Goal: Information Seeking & Learning: Find specific fact

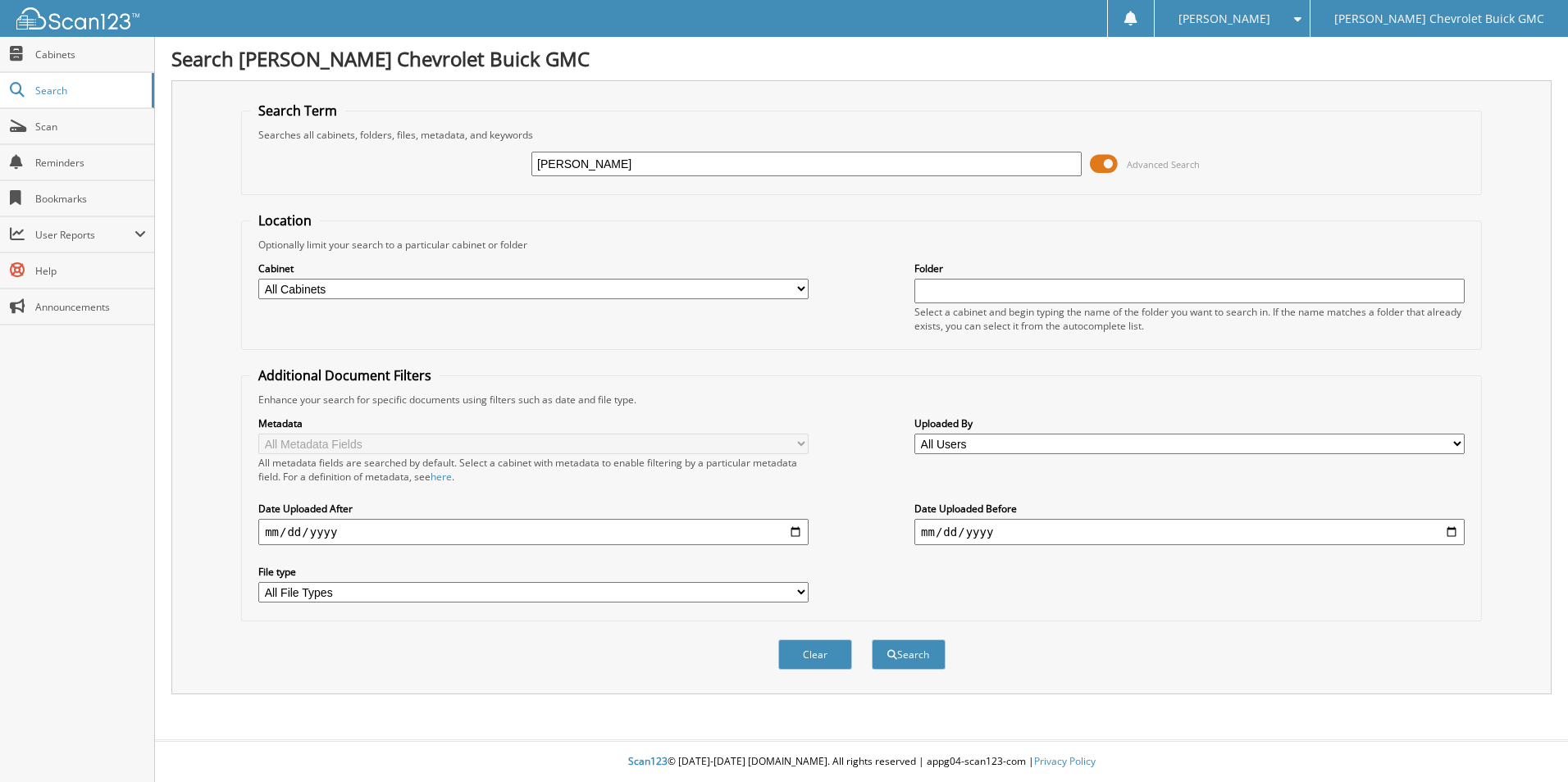
type input "[PERSON_NAME] lease"
click at [899, 656] on button "Search" at bounding box center [908, 654] width 74 height 30
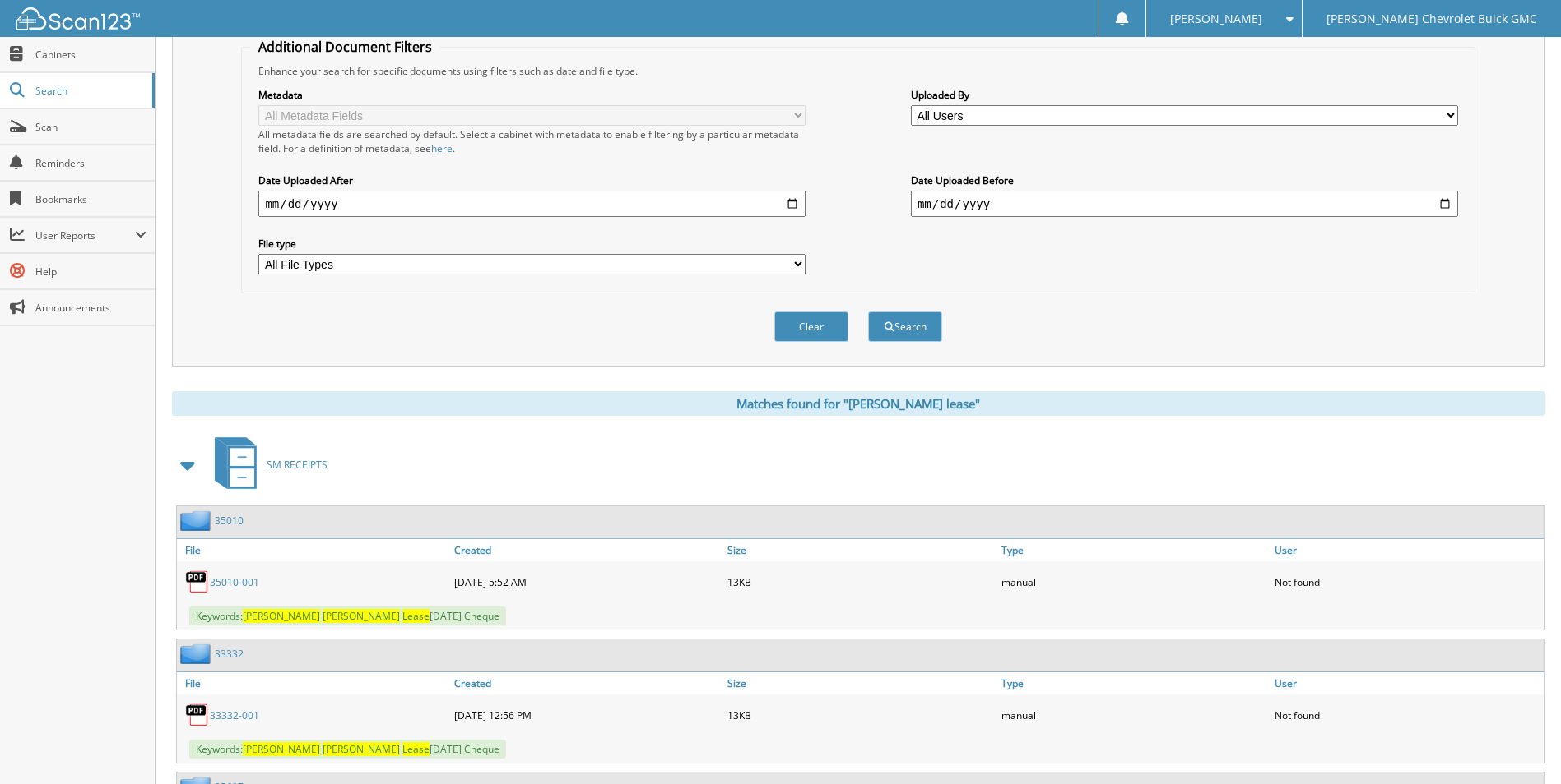
scroll to position [411, 0]
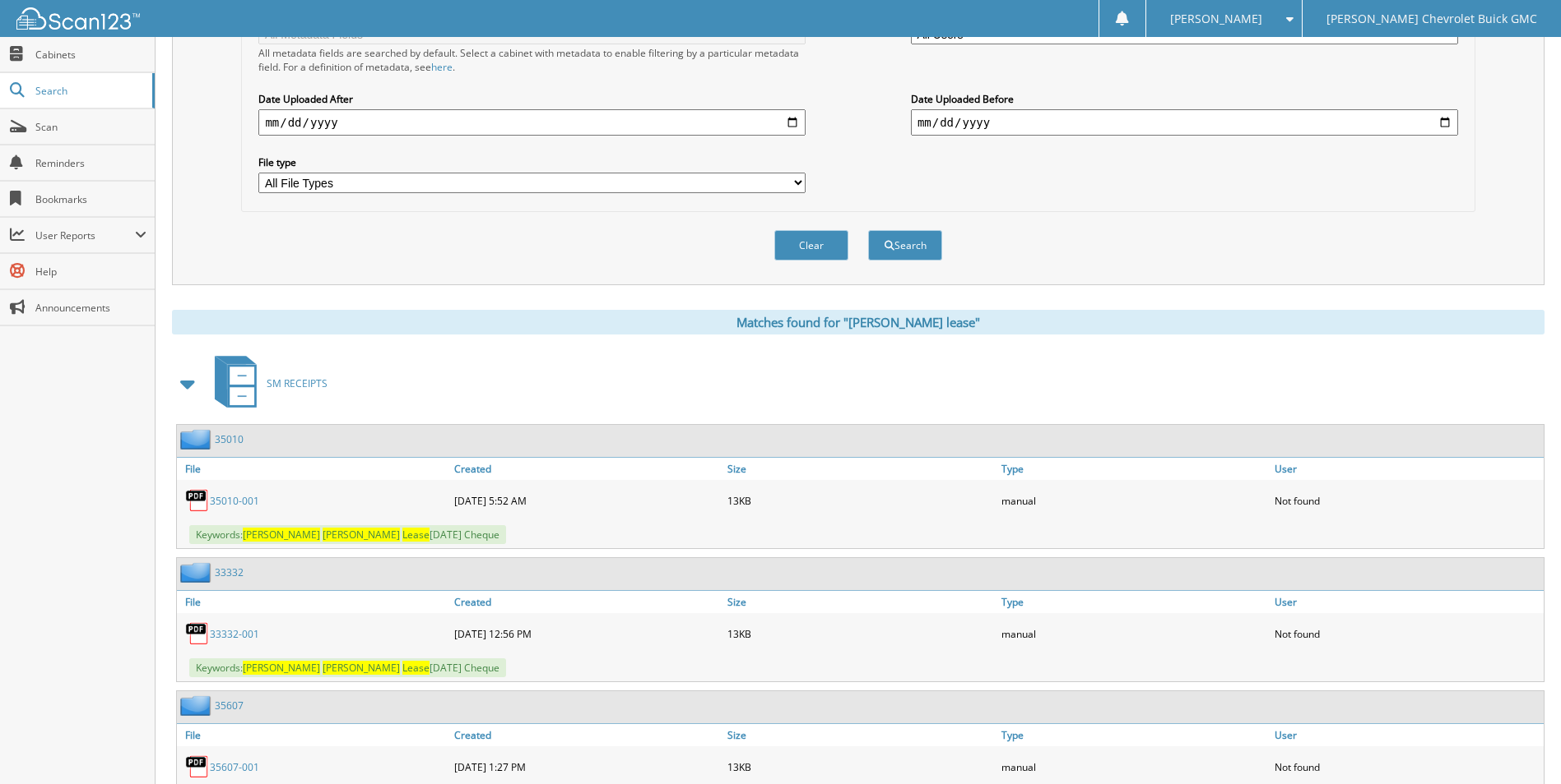
click at [236, 633] on link "33332-001" at bounding box center [235, 634] width 49 height 14
click at [192, 631] on img at bounding box center [197, 633] width 25 height 25
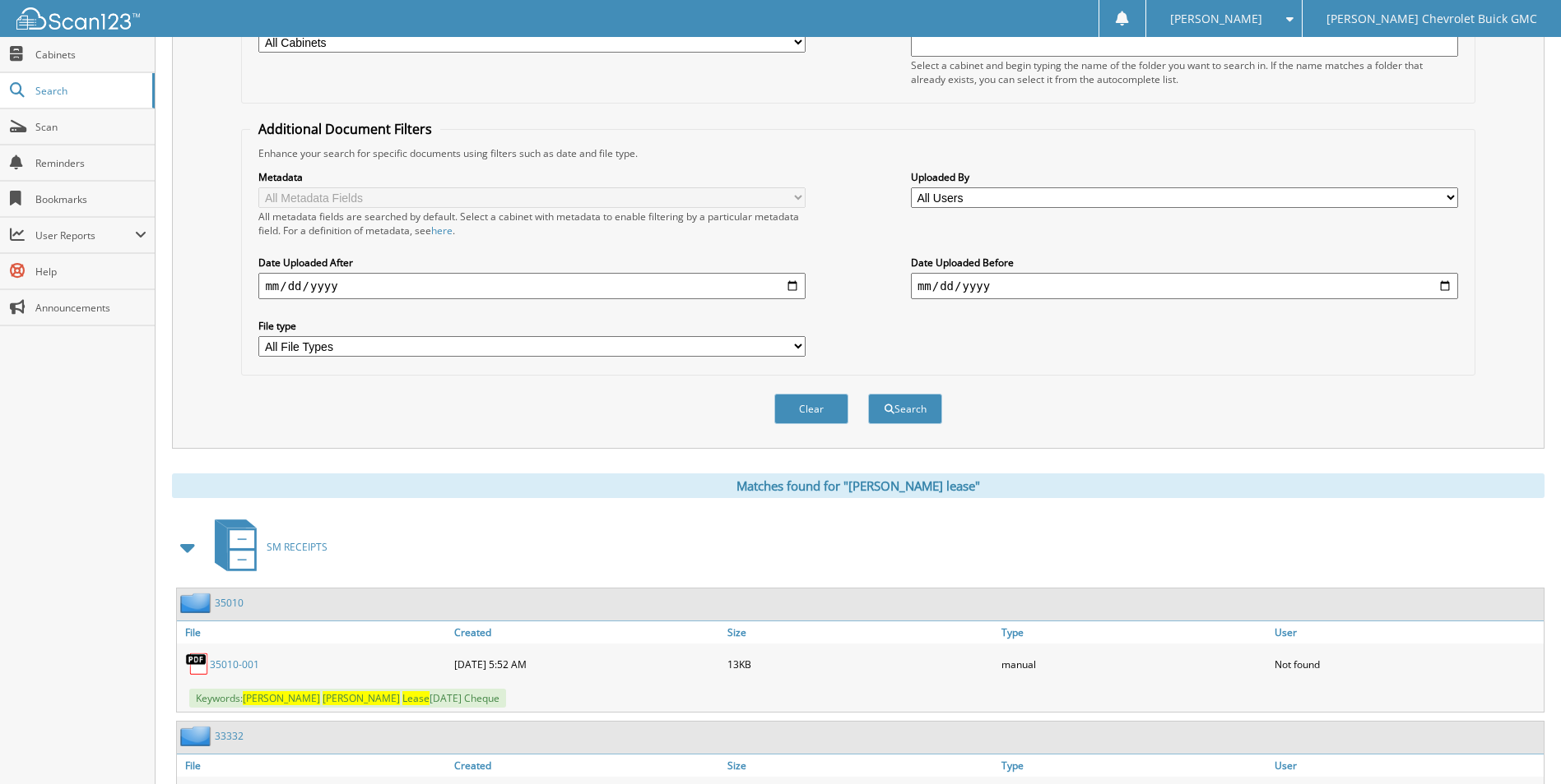
scroll to position [246, 0]
click at [192, 549] on span at bounding box center [187, 549] width 23 height 30
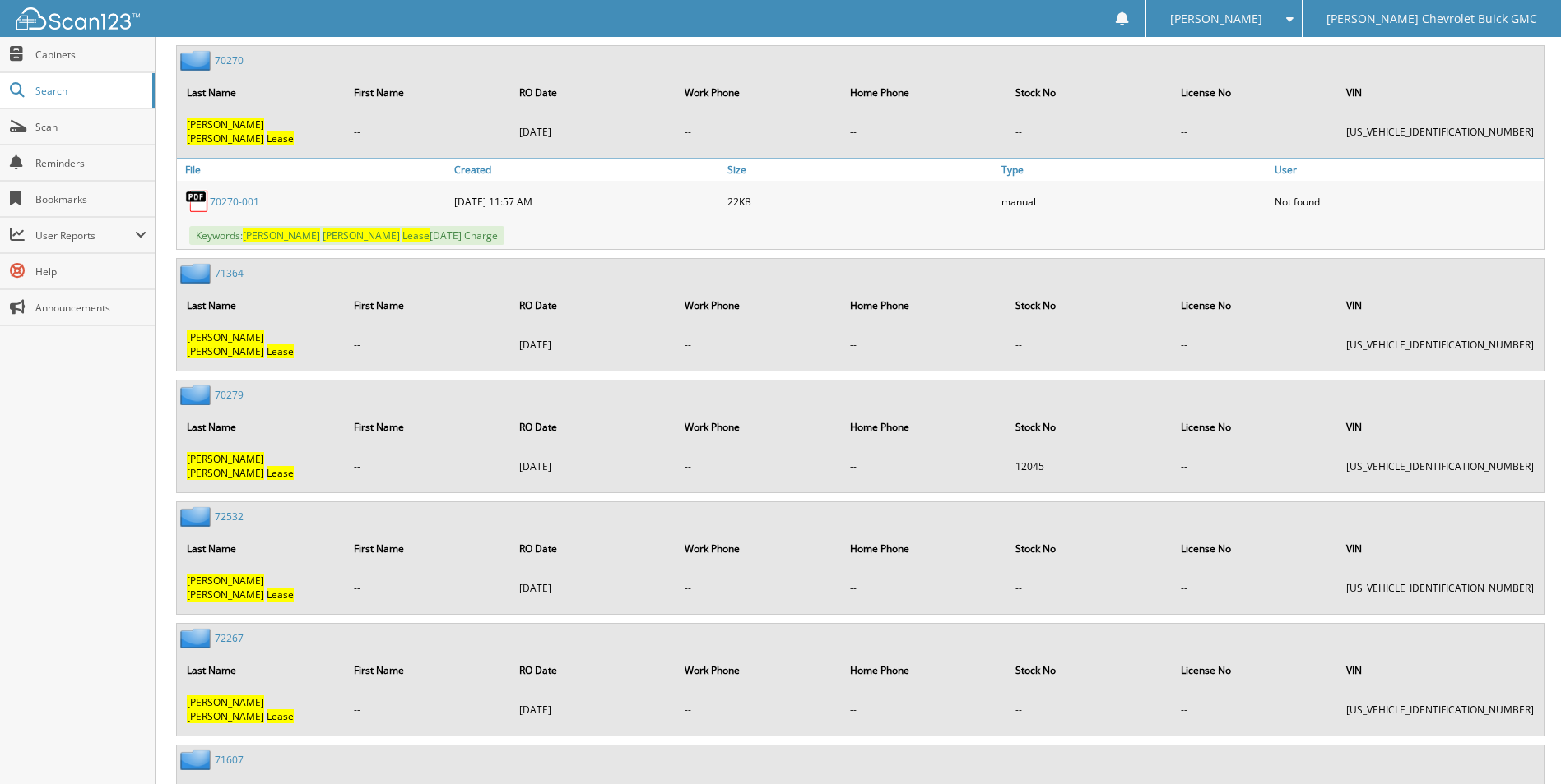
scroll to position [2796, 0]
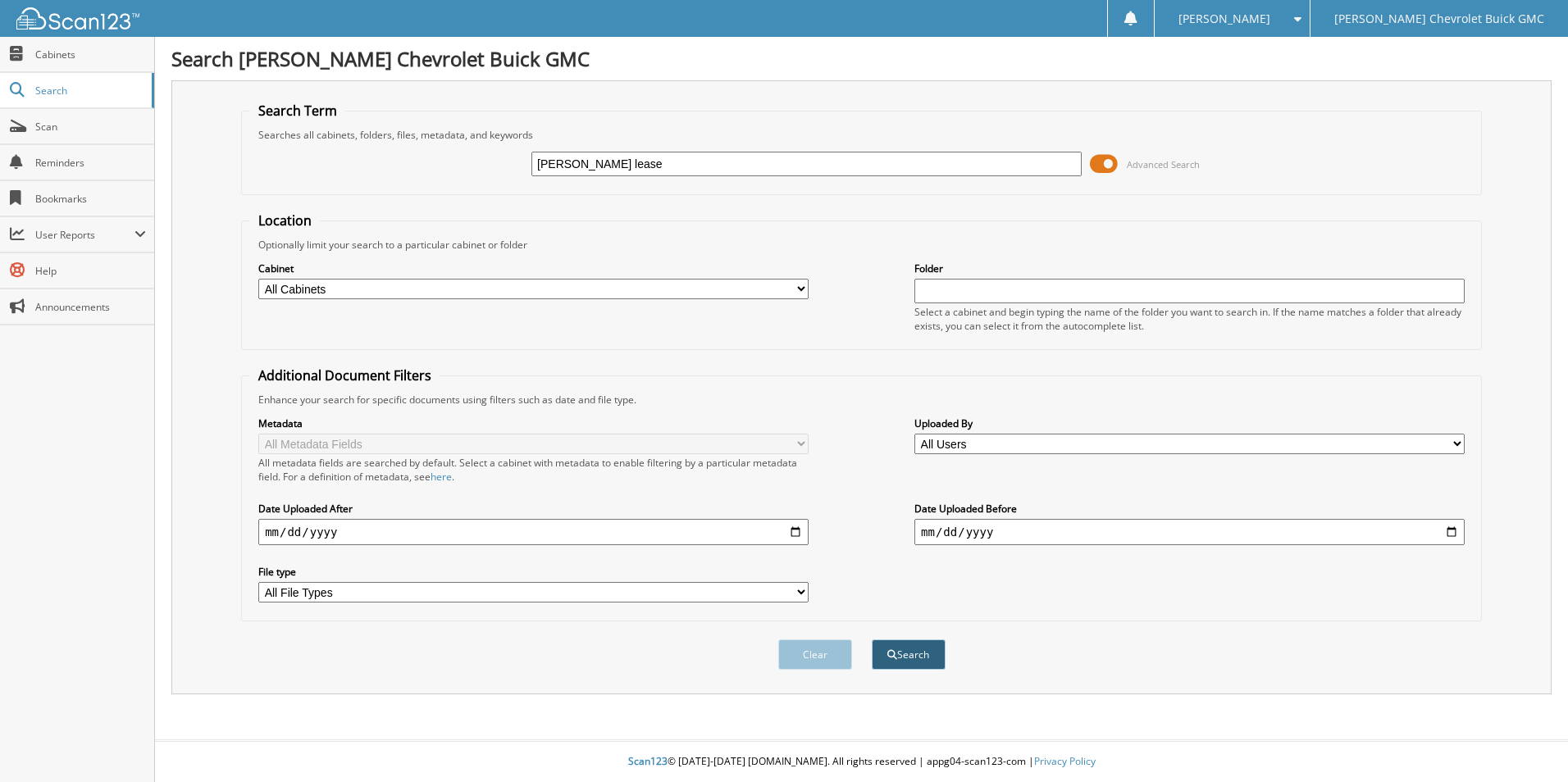
click at [902, 657] on button "Search" at bounding box center [908, 654] width 74 height 30
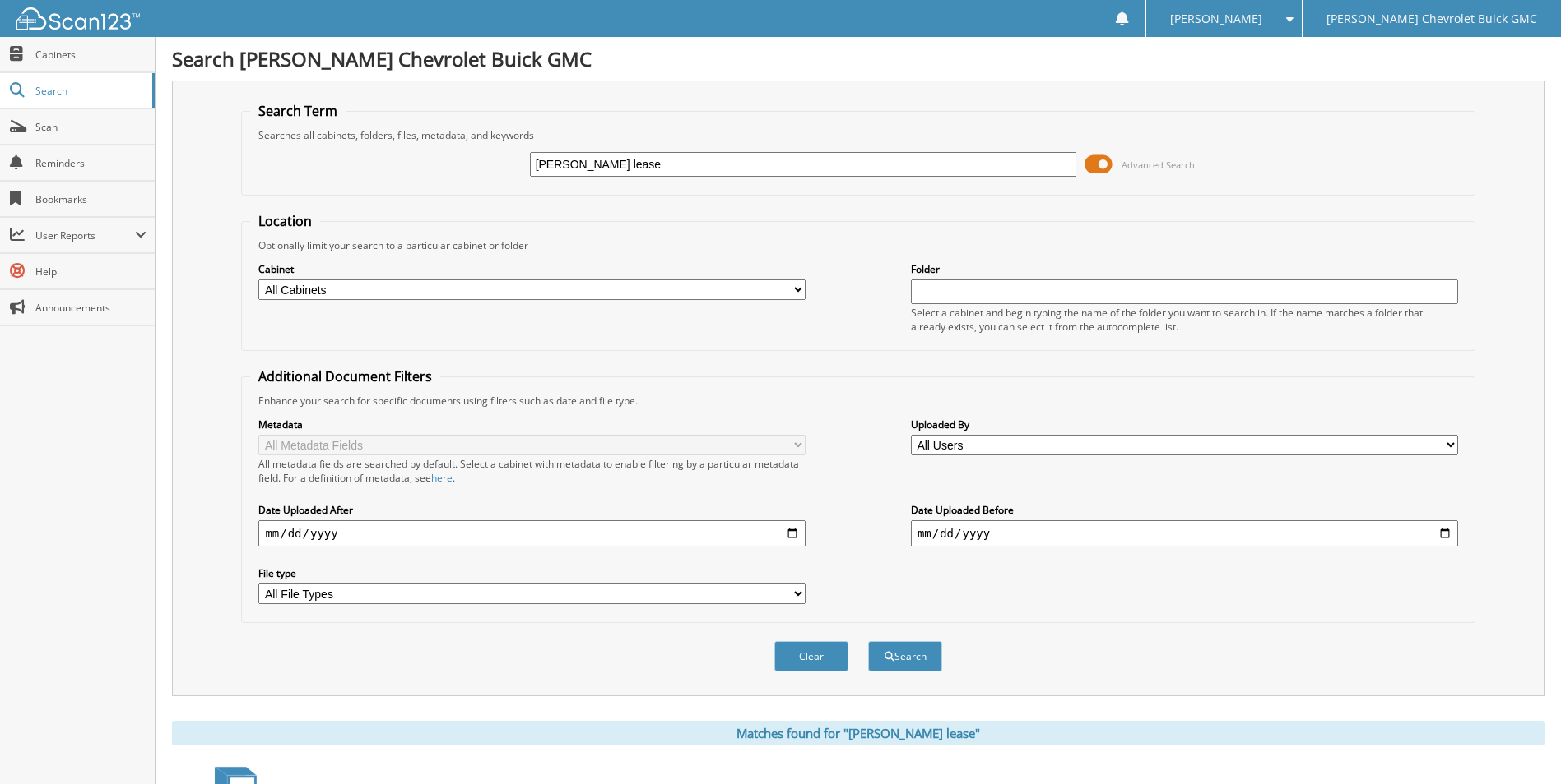
click at [795, 287] on select "All Cabinets ACCOUNTS PAYABLE CAR DEALS GM PARTS INVOICES GM RECEIPTS GM SERVIC…" at bounding box center [531, 290] width 547 height 21
select select "33971"
click at [258, 280] on select "All Cabinets ACCOUNTS PAYABLE CAR DEALS GM PARTS INVOICES GM RECEIPTS GM SERVIC…" at bounding box center [531, 290] width 547 height 21
click at [906, 655] on button "Search" at bounding box center [905, 656] width 74 height 31
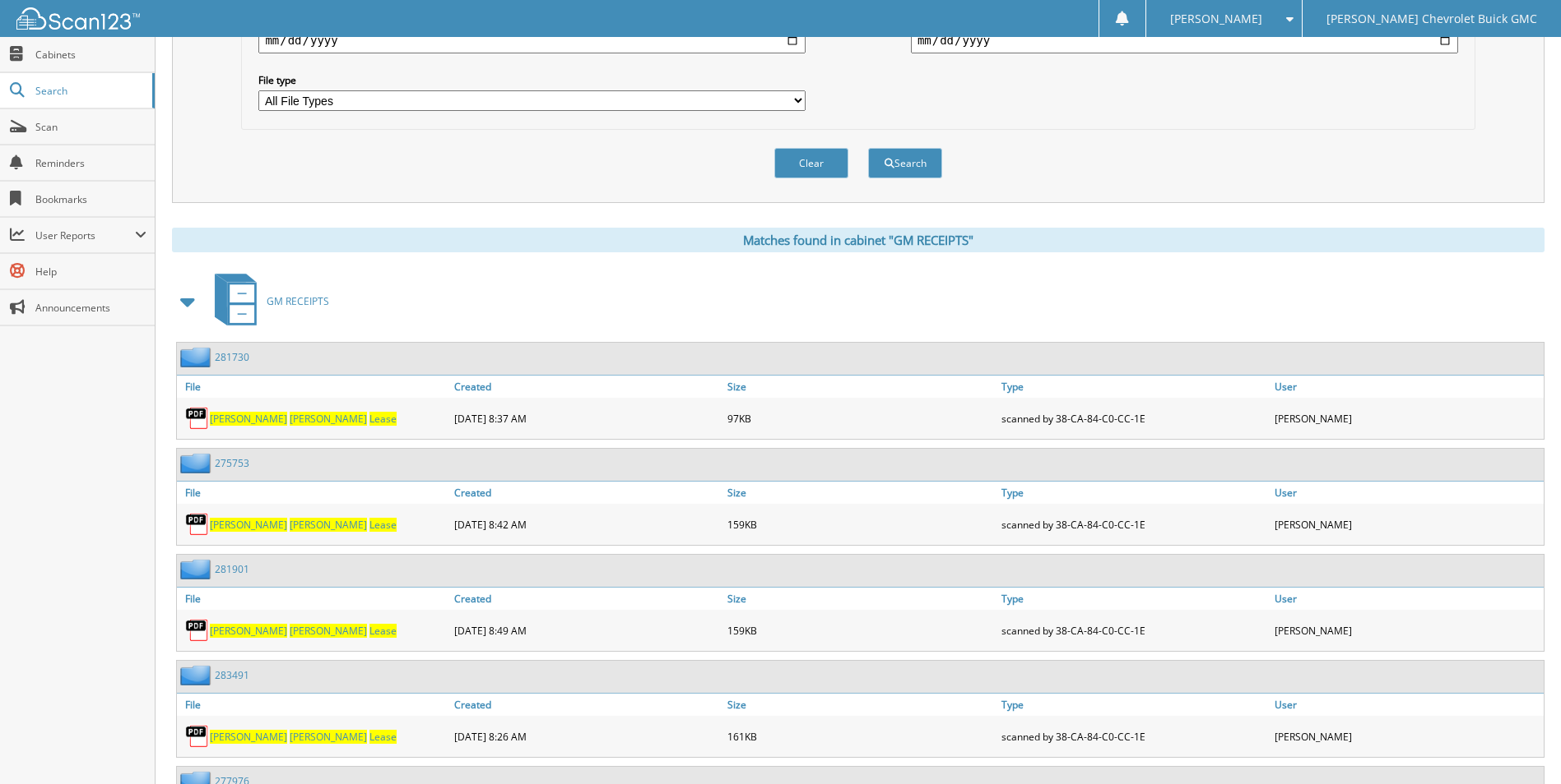
scroll to position [575, 0]
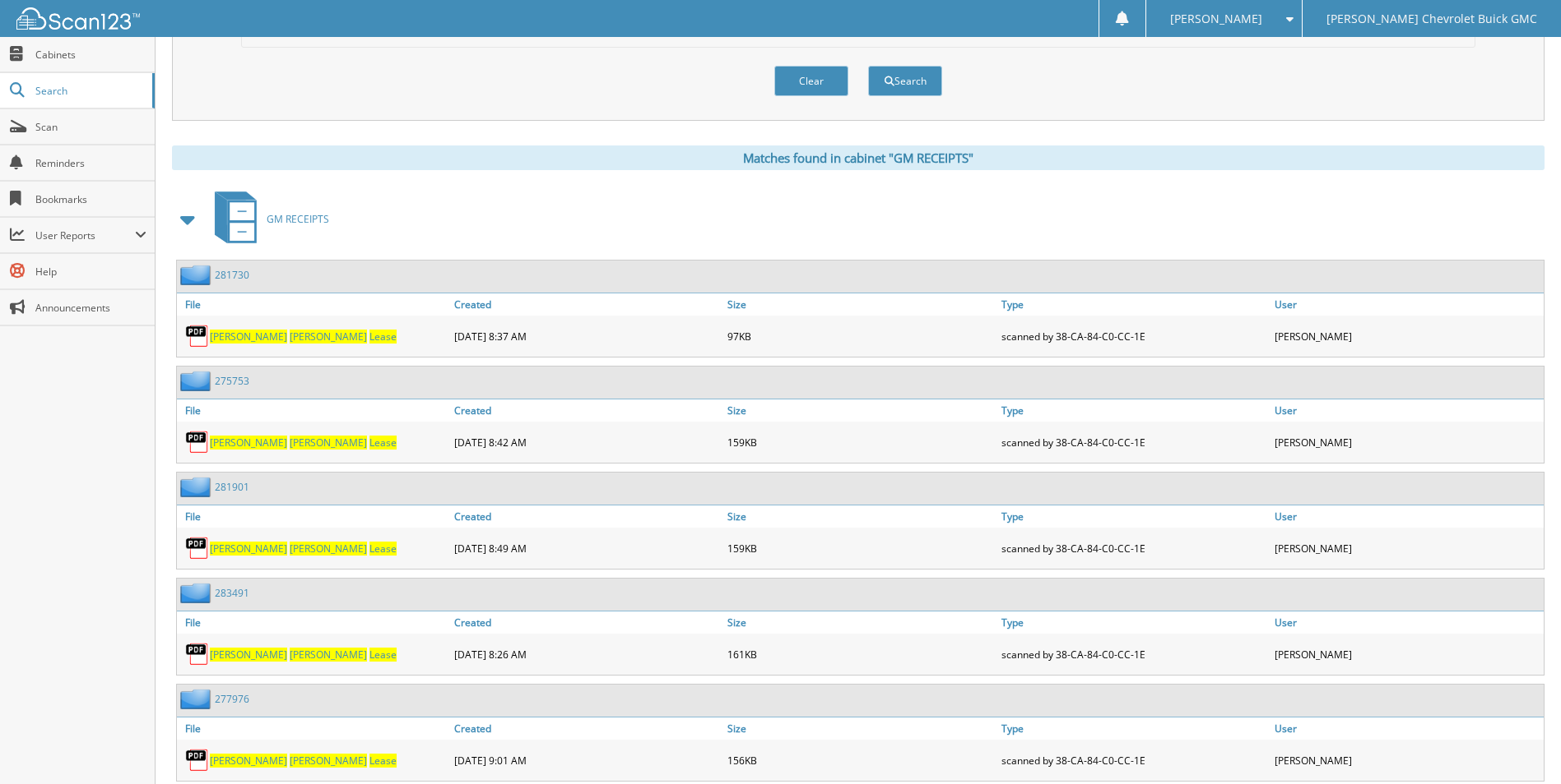
click at [290, 659] on span "[PERSON_NAME]" at bounding box center [328, 655] width 77 height 14
click at [198, 650] on img at bounding box center [197, 654] width 25 height 25
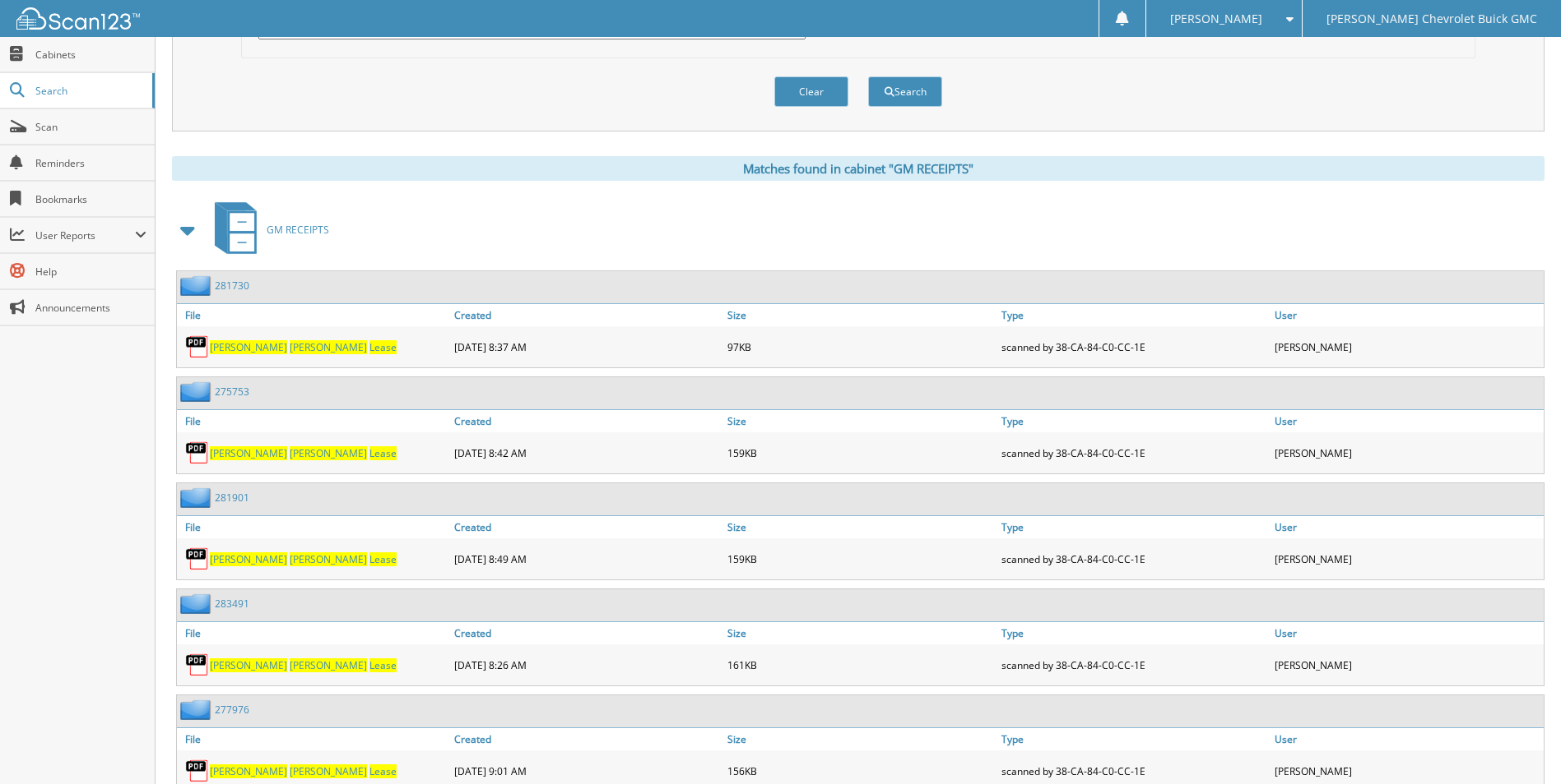
scroll to position [541, 0]
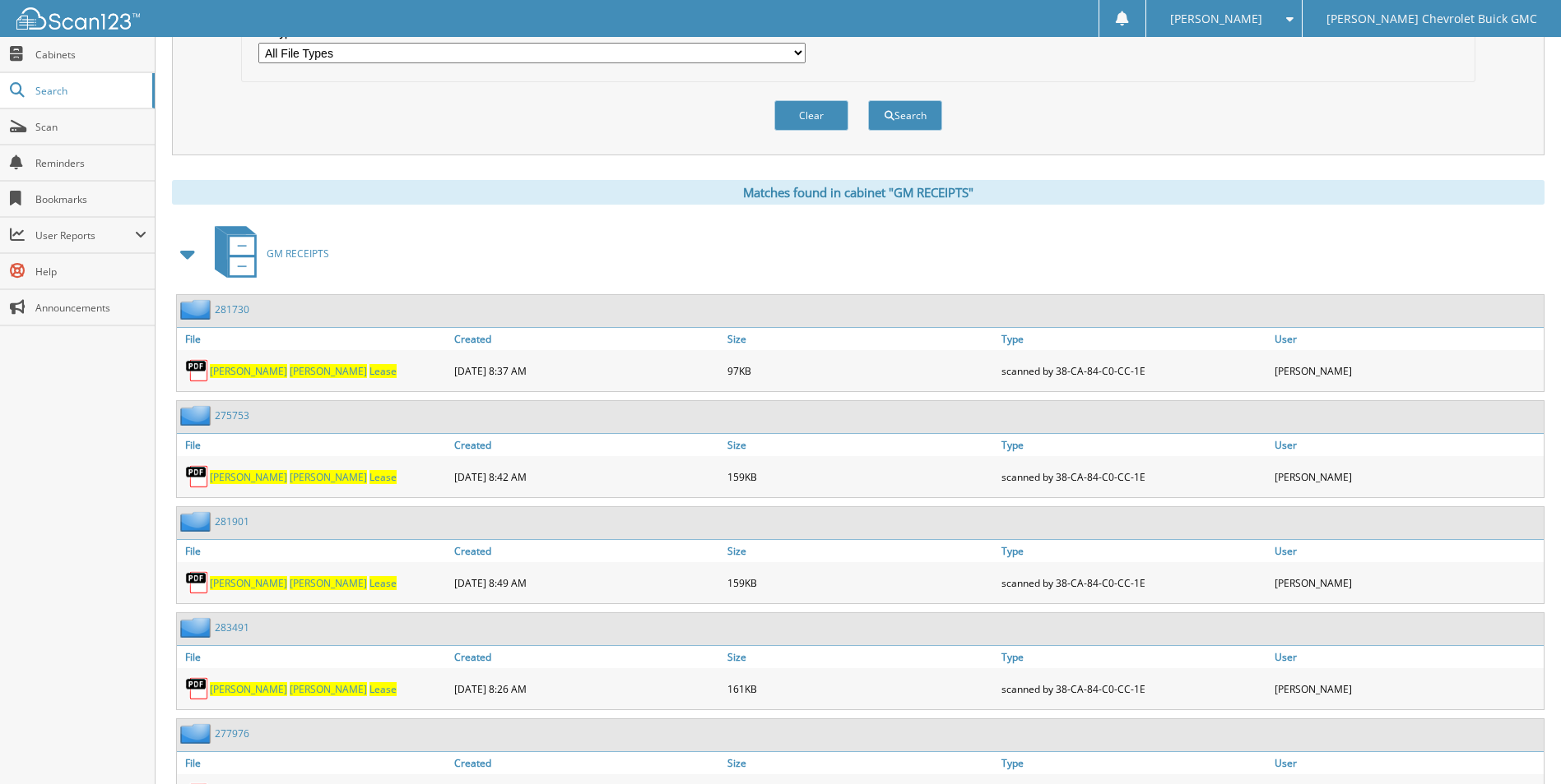
click at [199, 373] on img at bounding box center [197, 370] width 25 height 25
click at [199, 372] on img at bounding box center [197, 370] width 25 height 25
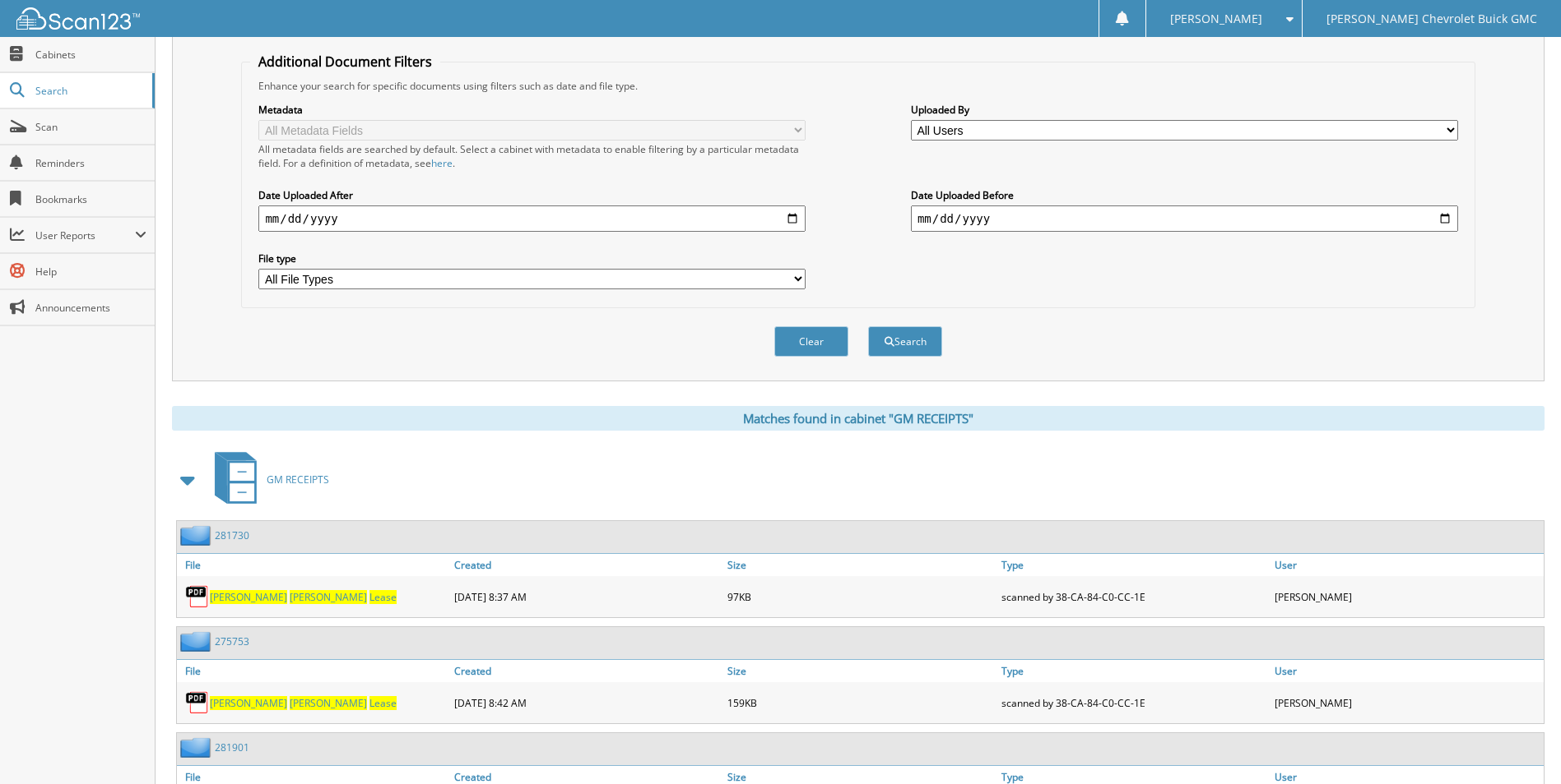
scroll to position [329, 0]
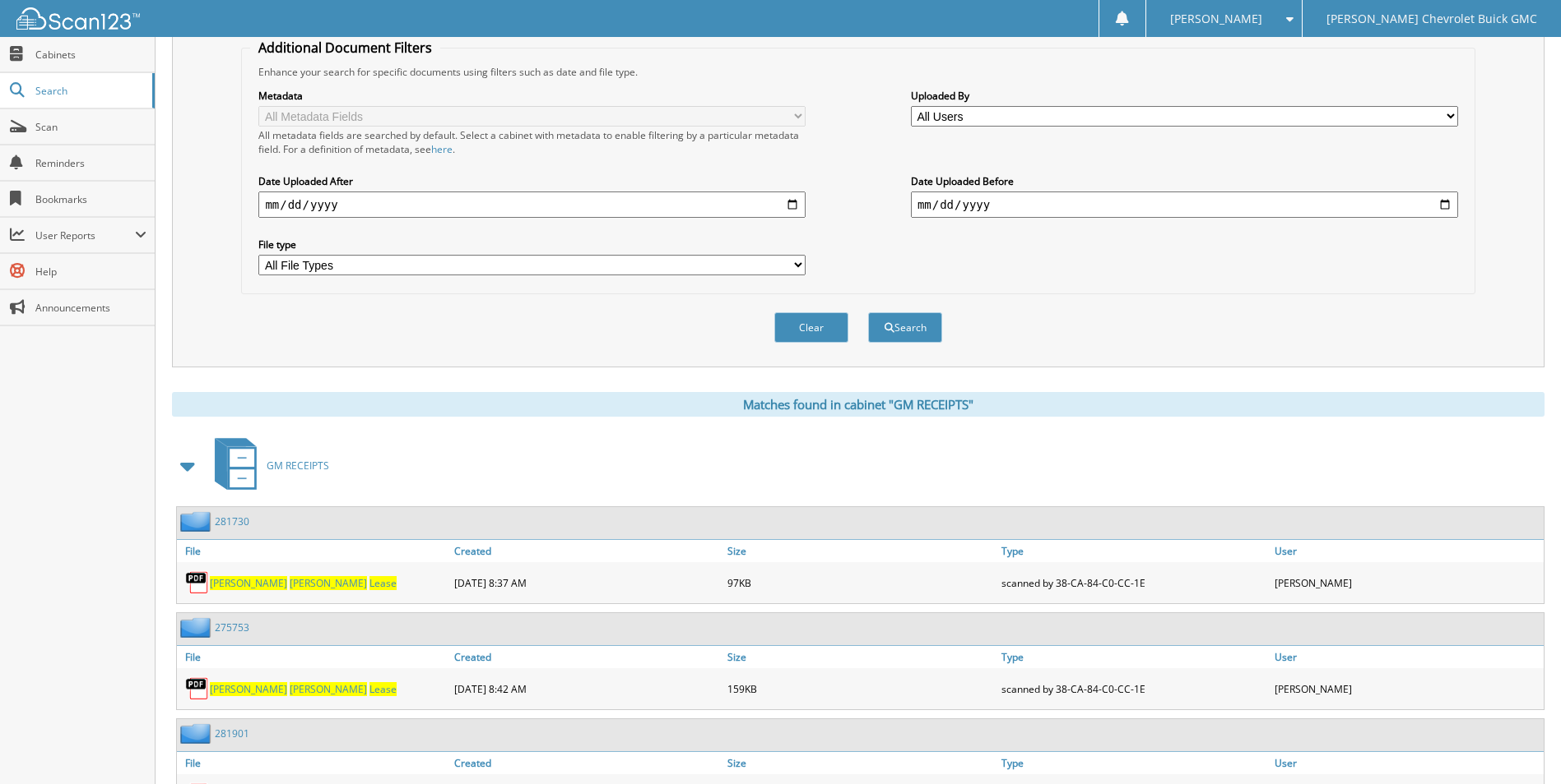
click at [194, 580] on img at bounding box center [197, 582] width 25 height 25
click at [290, 585] on span "Pattison" at bounding box center [328, 583] width 77 height 14
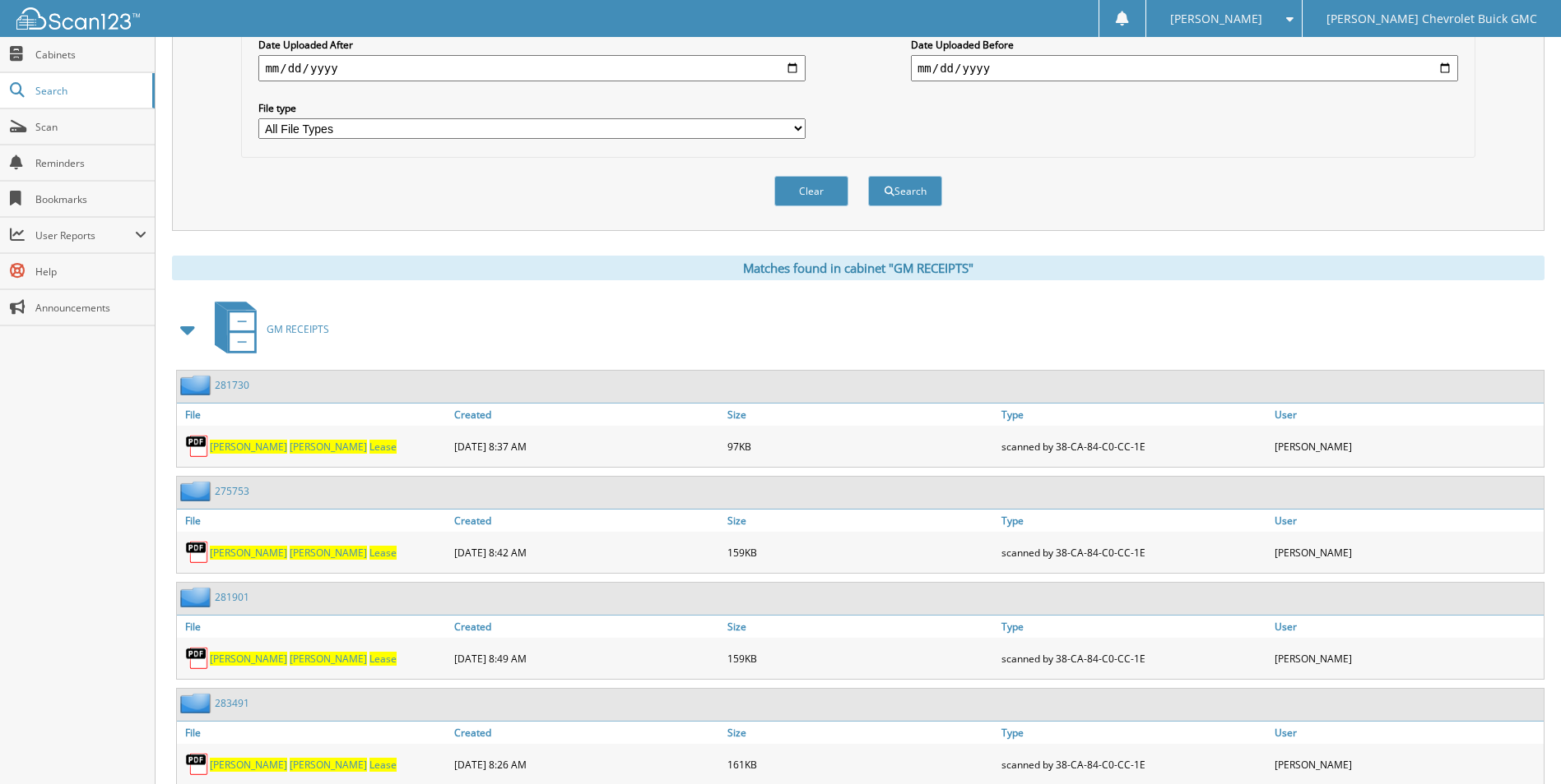
scroll to position [493, 0]
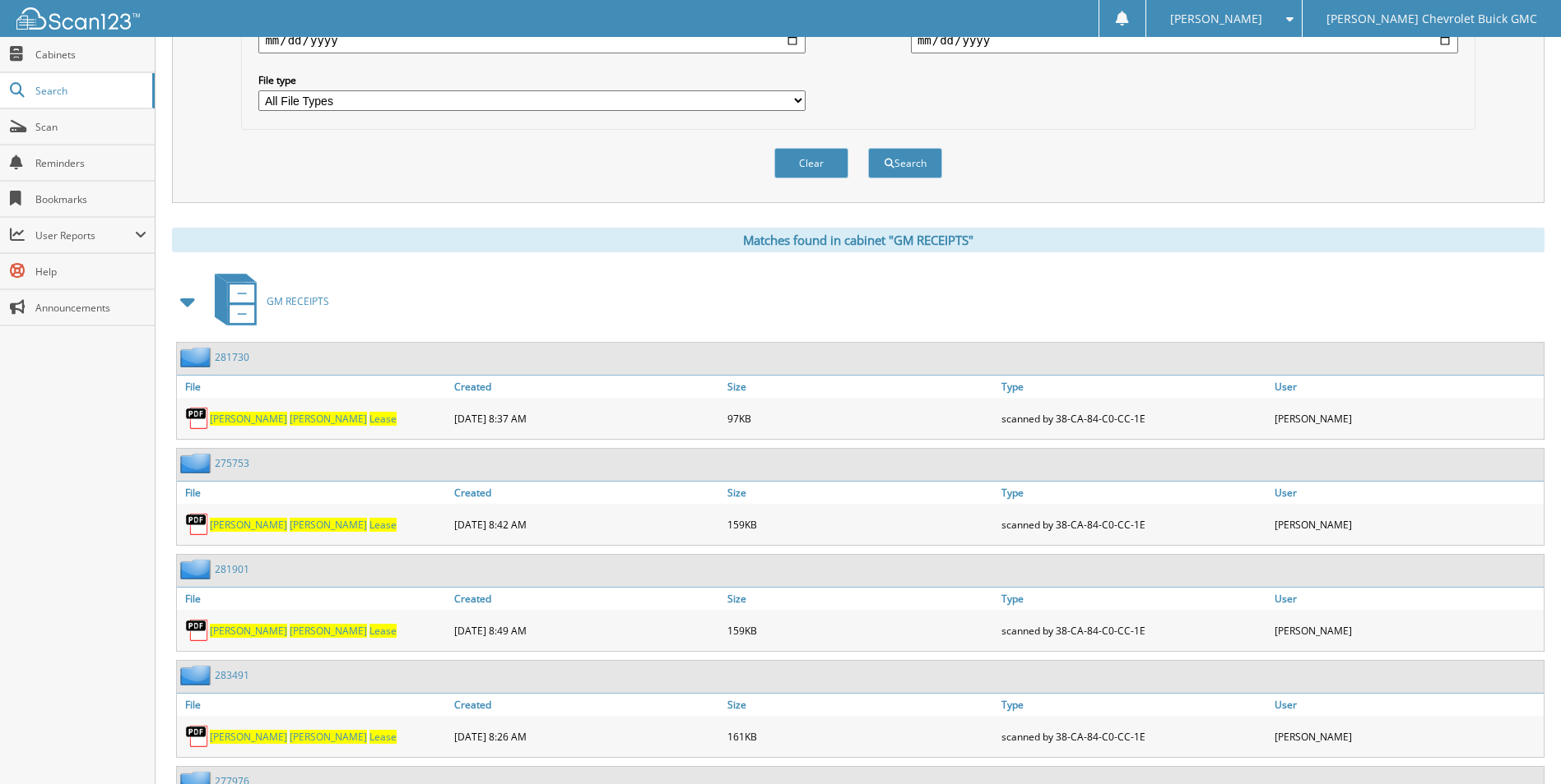
click at [290, 635] on span "Pattison" at bounding box center [328, 631] width 77 height 14
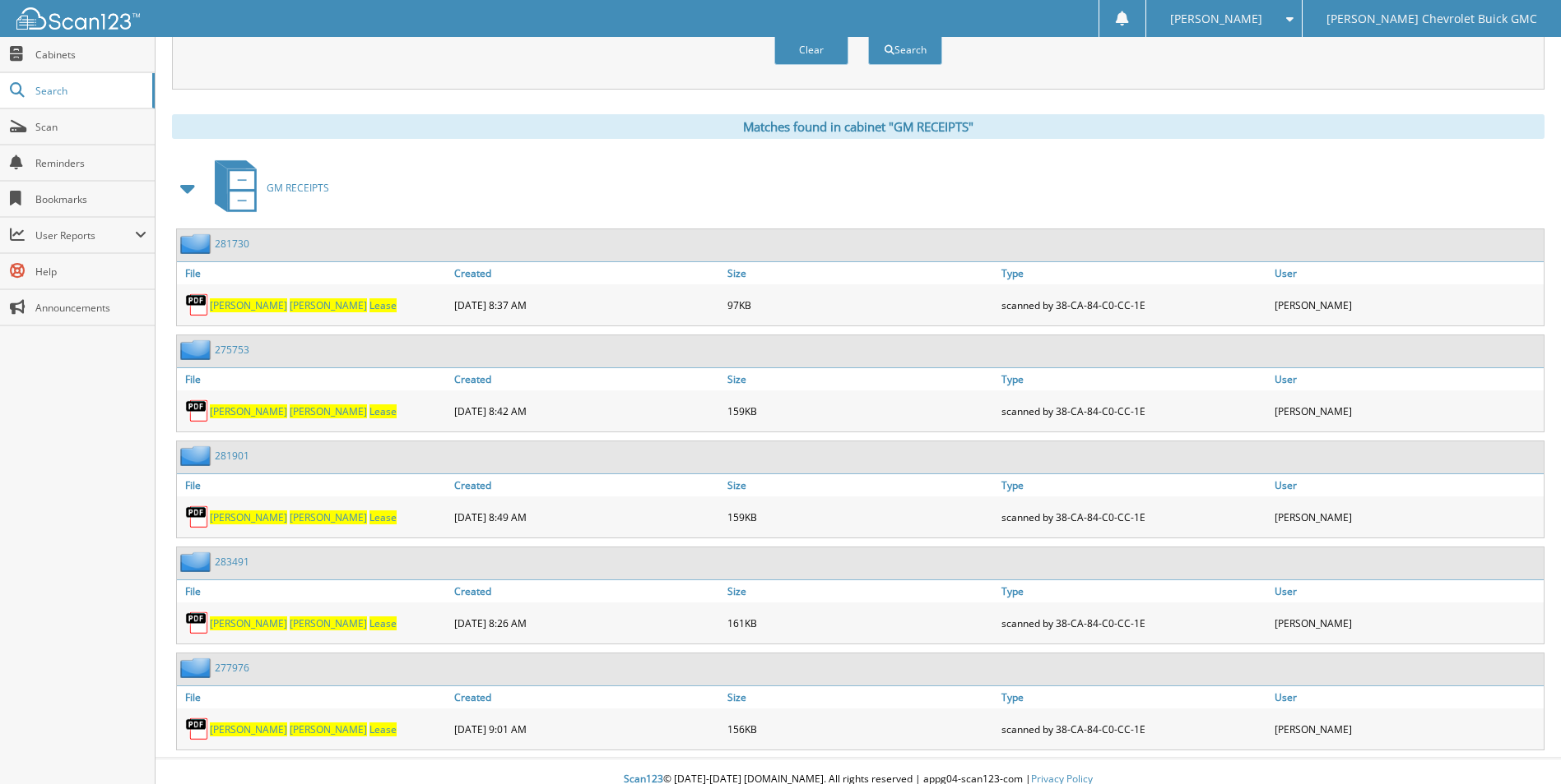
scroll to position [623, 0]
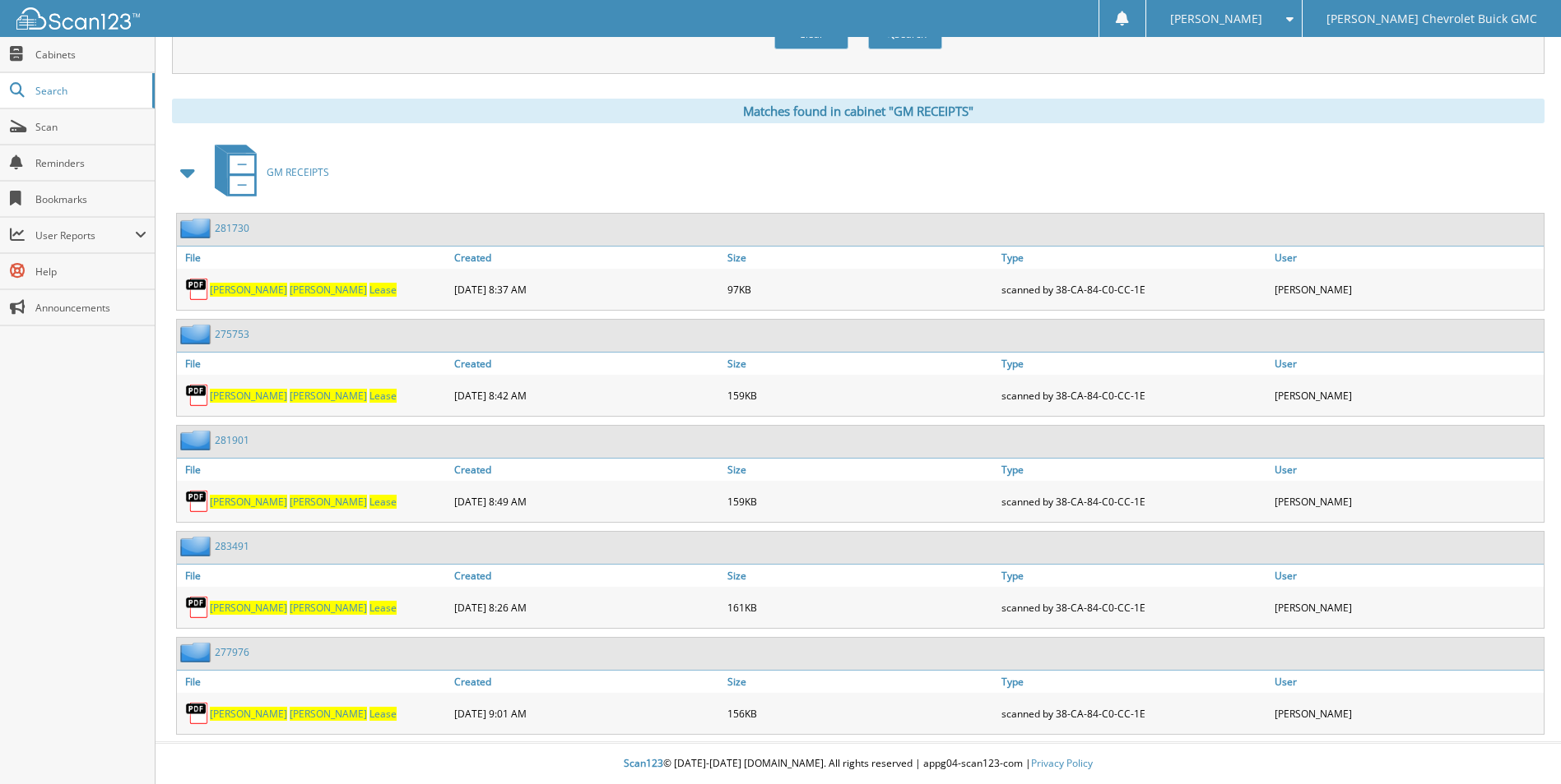
click at [290, 505] on span "Pattison" at bounding box center [328, 502] width 77 height 14
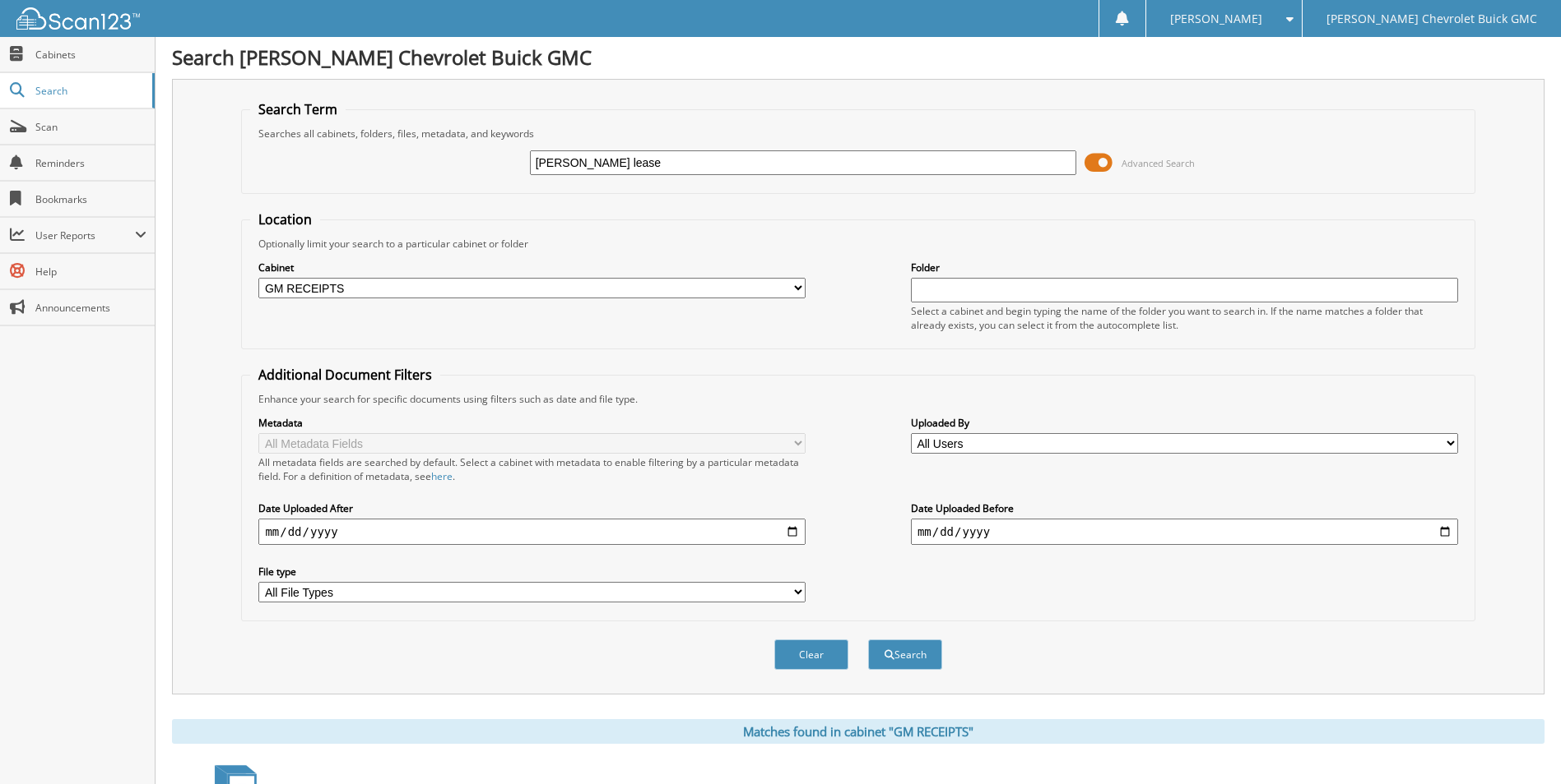
scroll to position [0, 0]
click at [1454, 141] on div "Searches all cabinets, folders, files, metadata, and keywords" at bounding box center [857, 135] width 1215 height 14
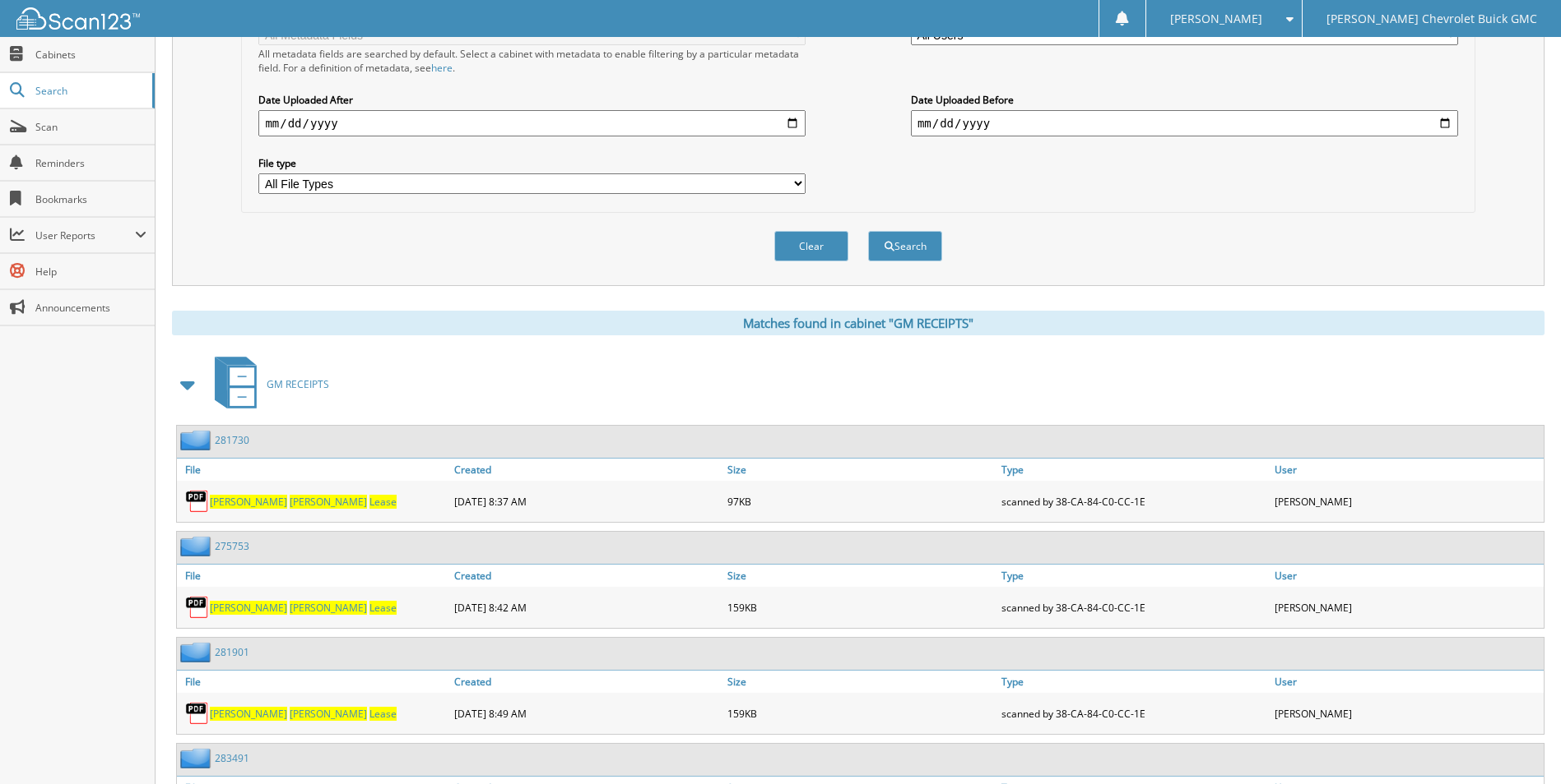
scroll to position [411, 0]
click at [370, 500] on span "Lease" at bounding box center [383, 501] width 28 height 14
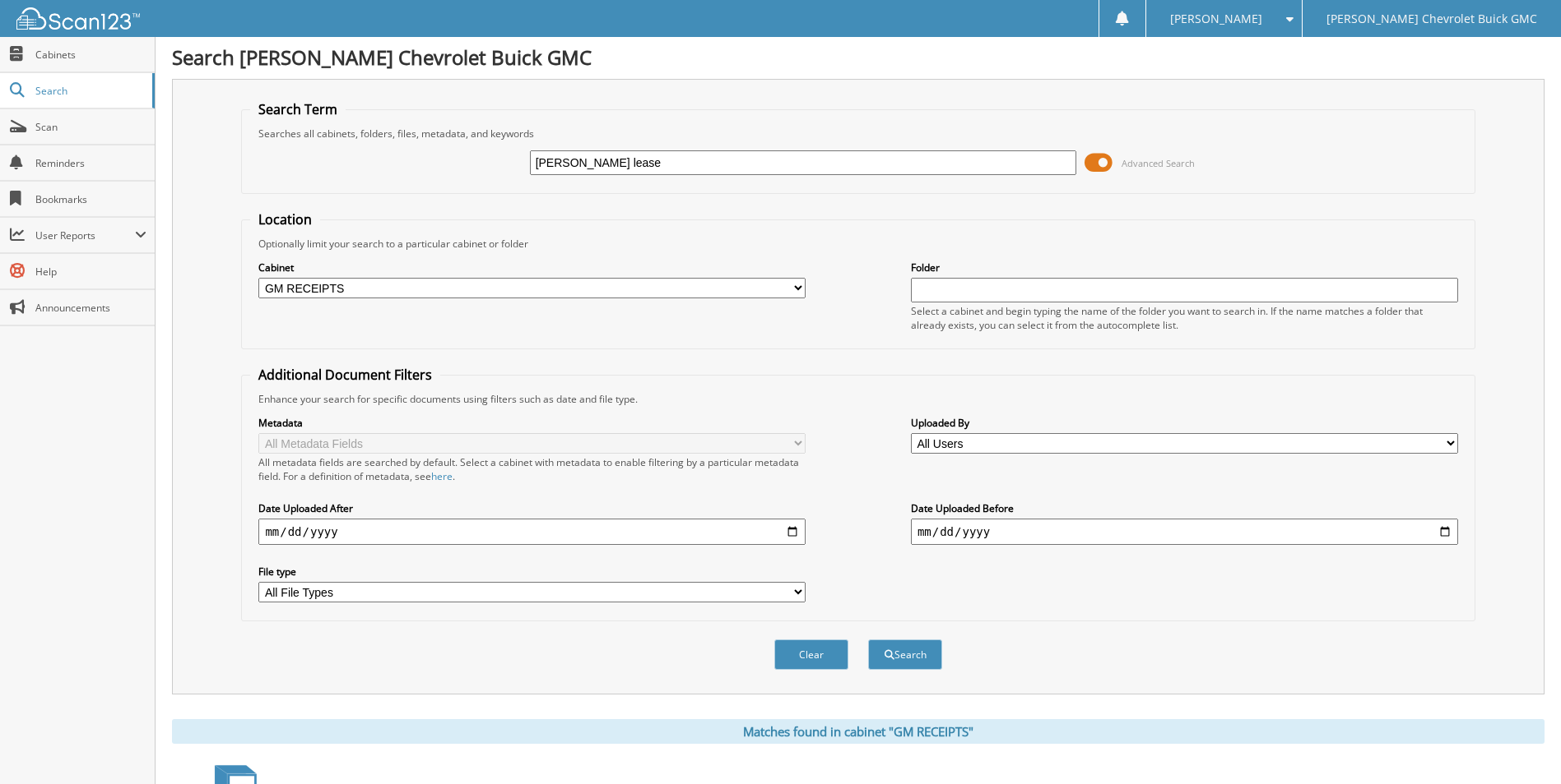
scroll to position [0, 0]
click at [1427, 130] on div "Searches all cabinets, folders, files, metadata, and keywords" at bounding box center [857, 135] width 1215 height 14
click at [1383, 129] on div "Searches all cabinets, folders, files, metadata, and keywords" at bounding box center [857, 135] width 1215 height 14
click at [1519, 107] on div "Search Term Searches all cabinets, folders, files, metadata, and keywords jim p…" at bounding box center [857, 388] width 1373 height 616
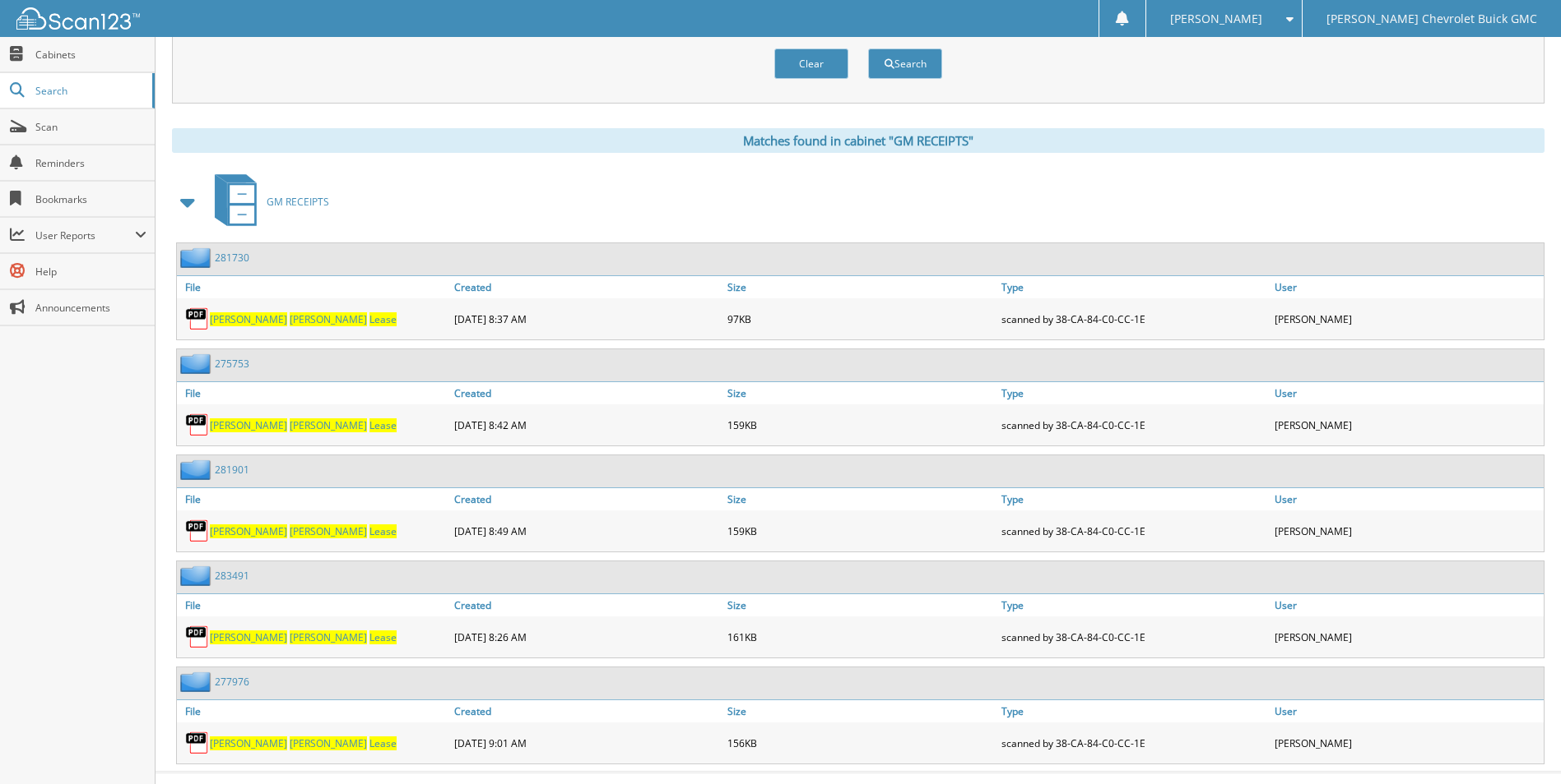
scroll to position [623, 0]
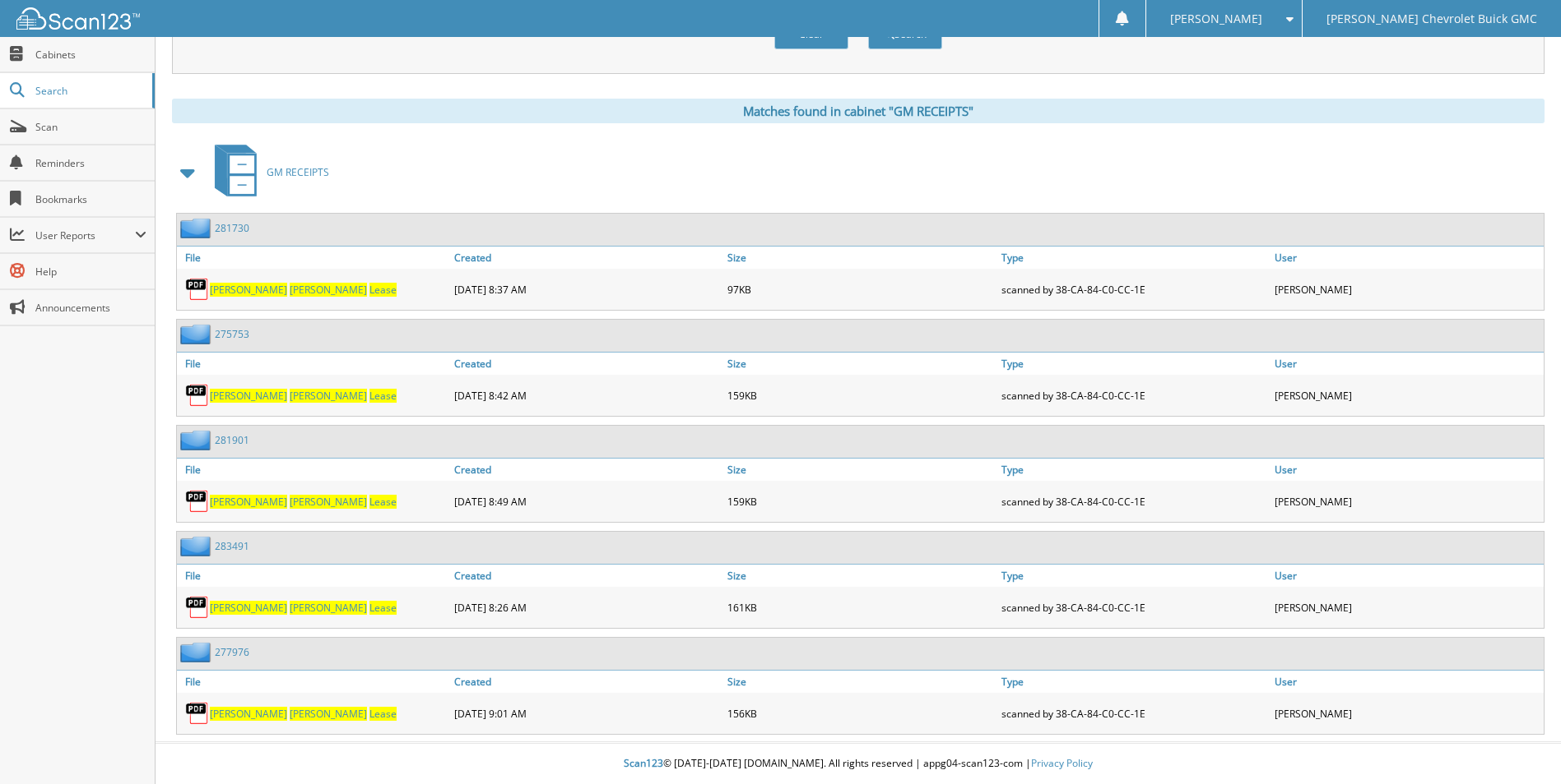
click at [775, 768] on div "Scan123 © 1996-2025 scan123.com. All rights reserved | appg04-scan123-com | Pri…" at bounding box center [858, 764] width 1405 height 40
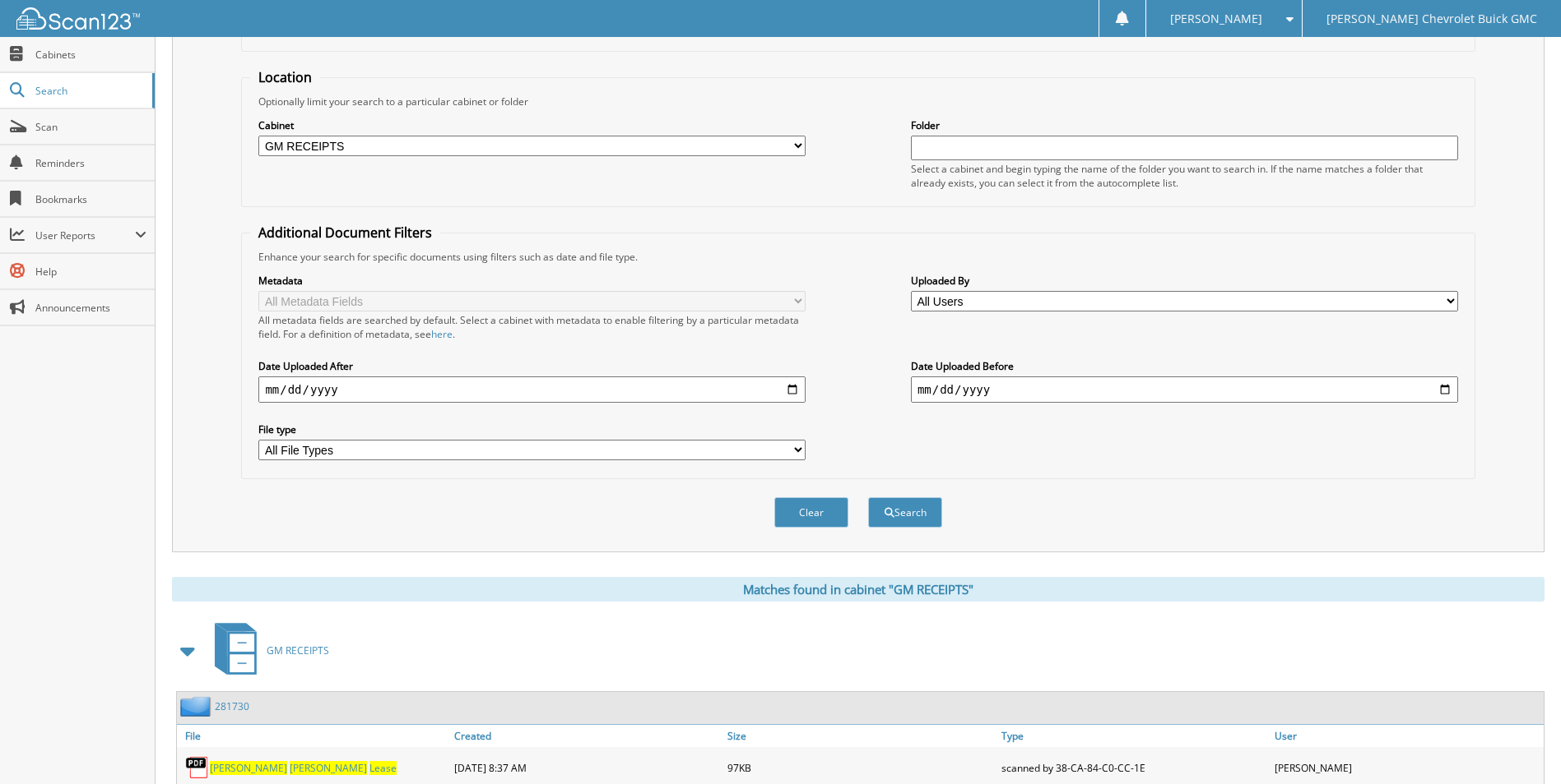
scroll to position [0, 0]
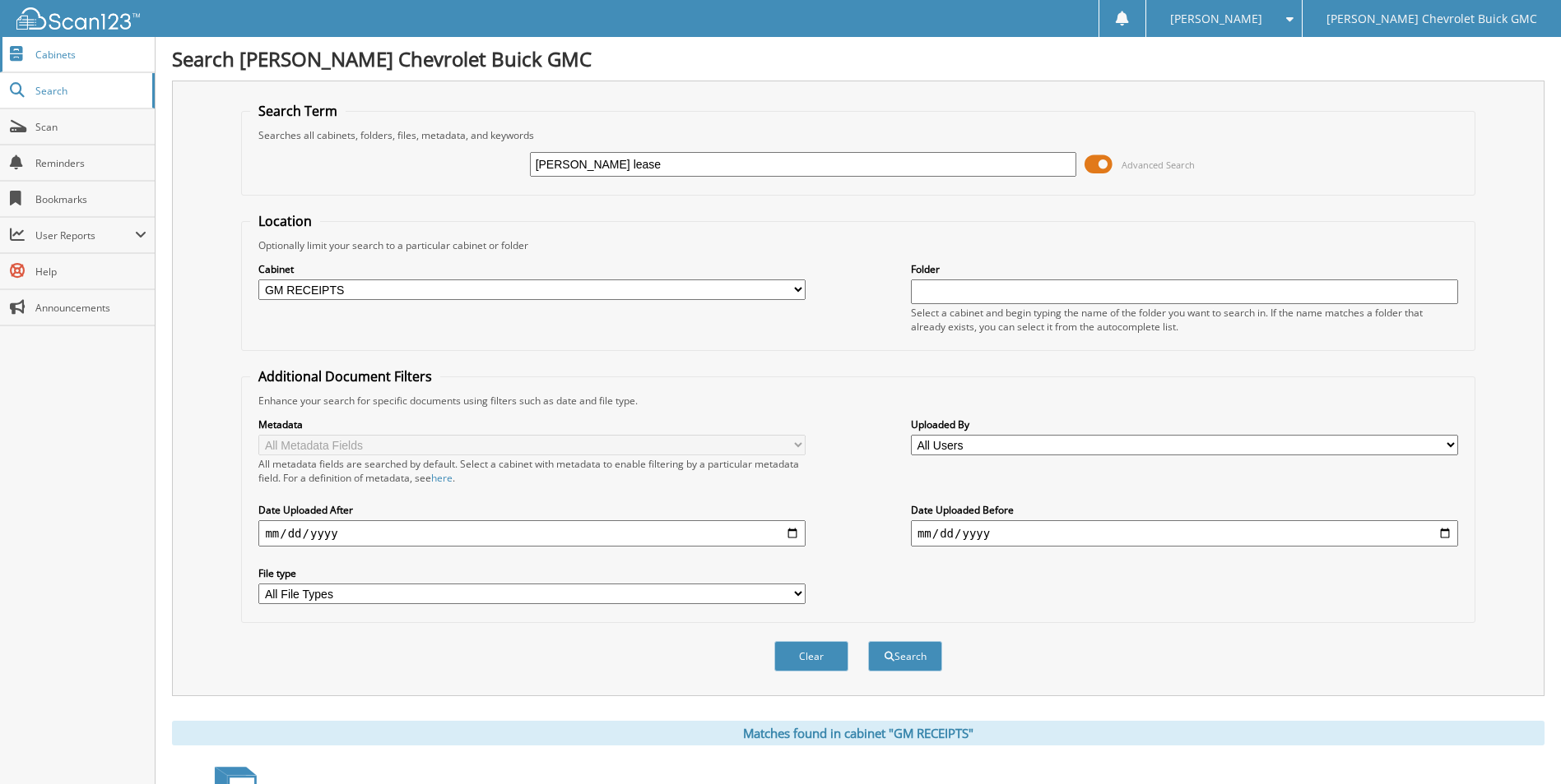
click at [62, 53] on span "Cabinets" at bounding box center [91, 54] width 111 height 14
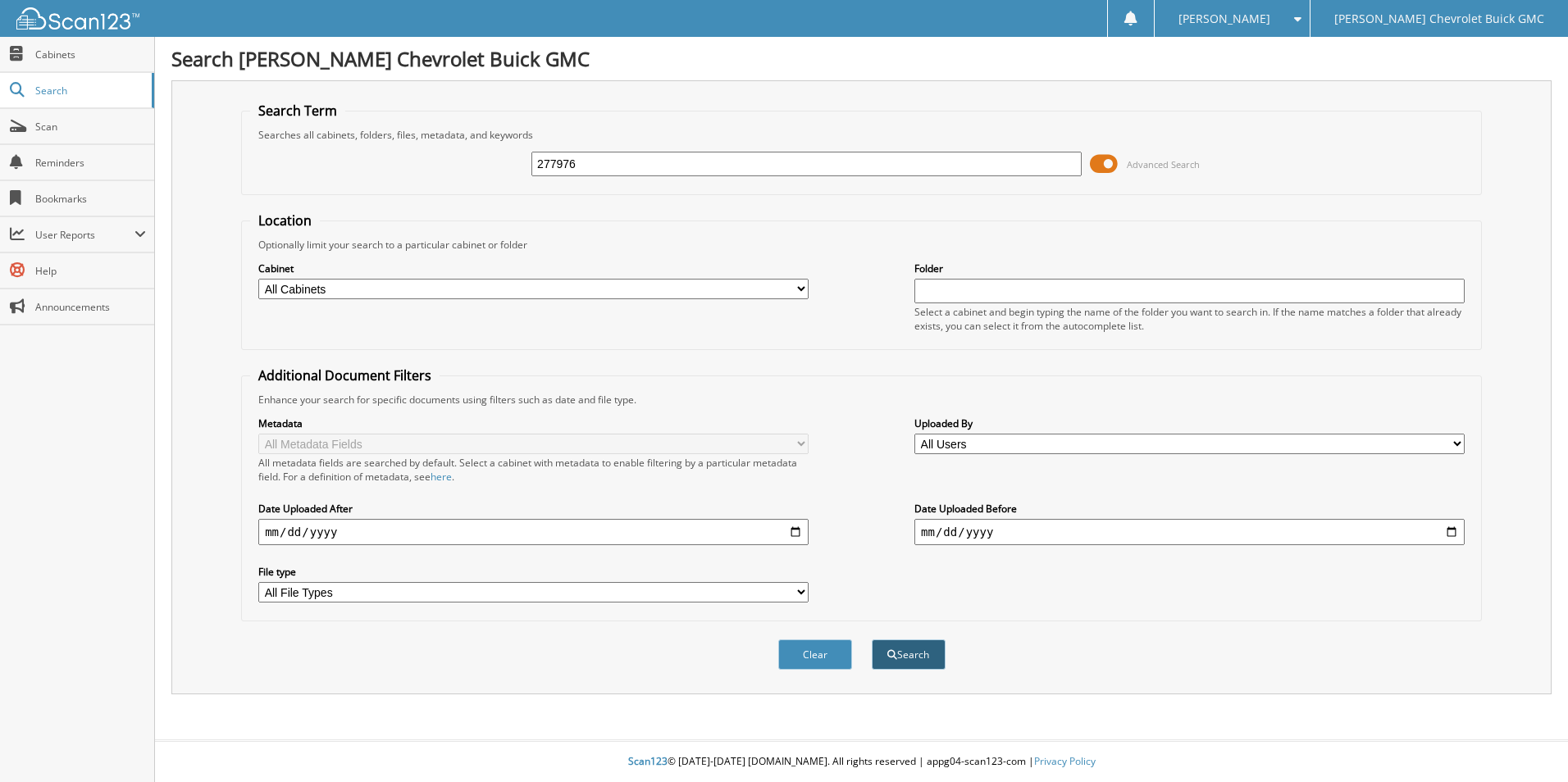
type input "277976"
click at [914, 659] on button "Search" at bounding box center [908, 654] width 74 height 30
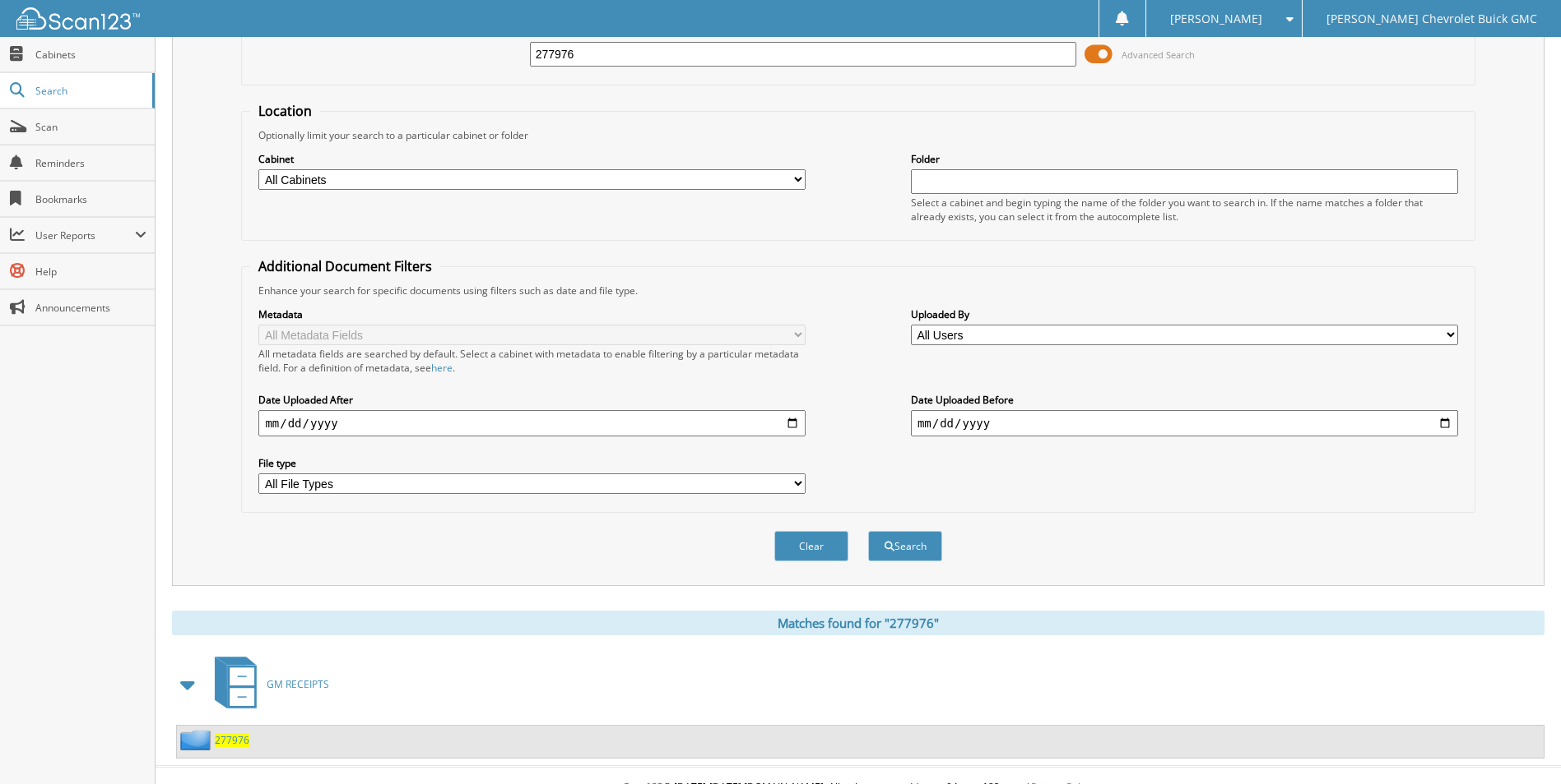
scroll to position [135, 0]
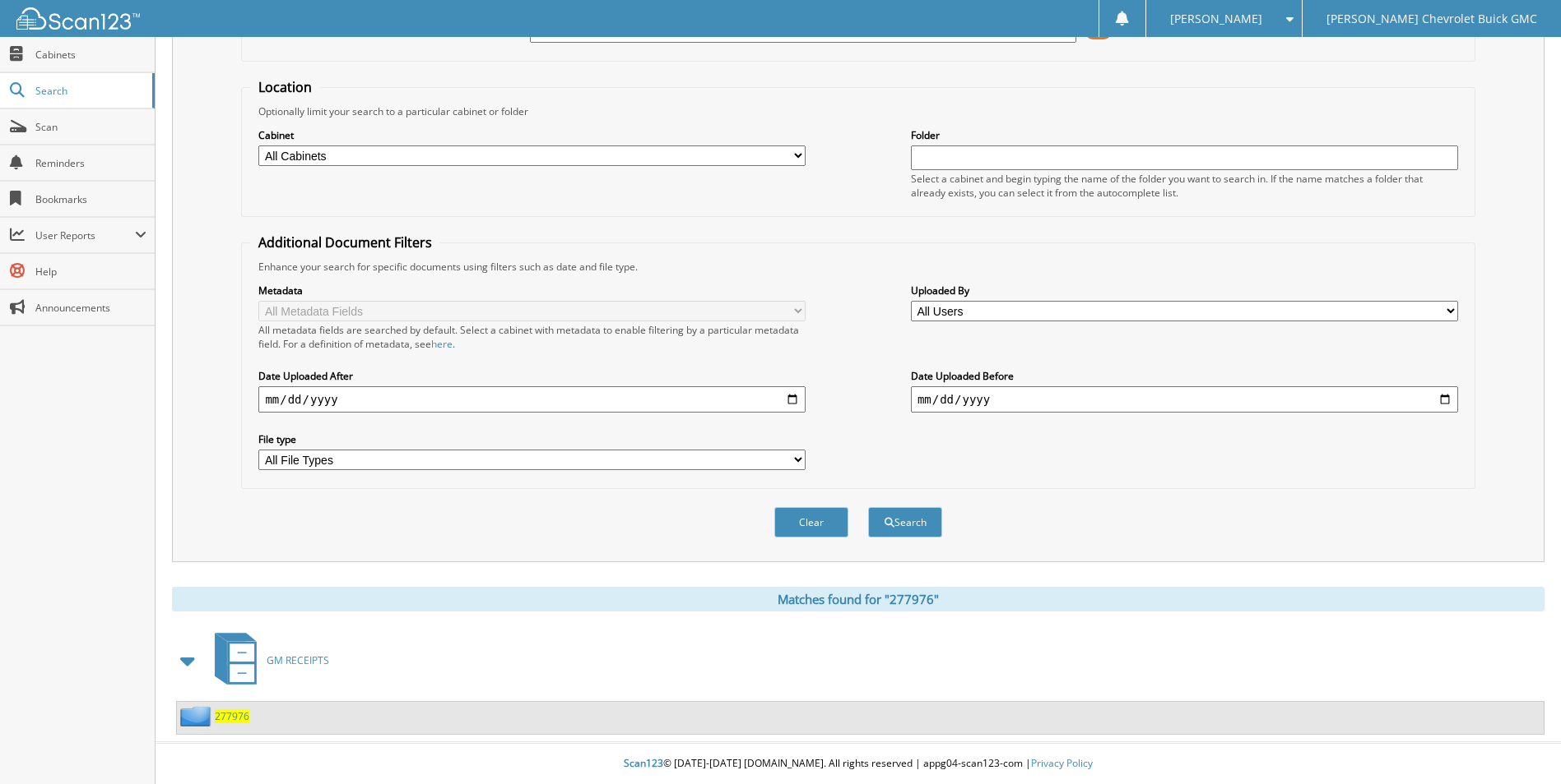
click at [232, 720] on span "277976" at bounding box center [232, 716] width 34 height 14
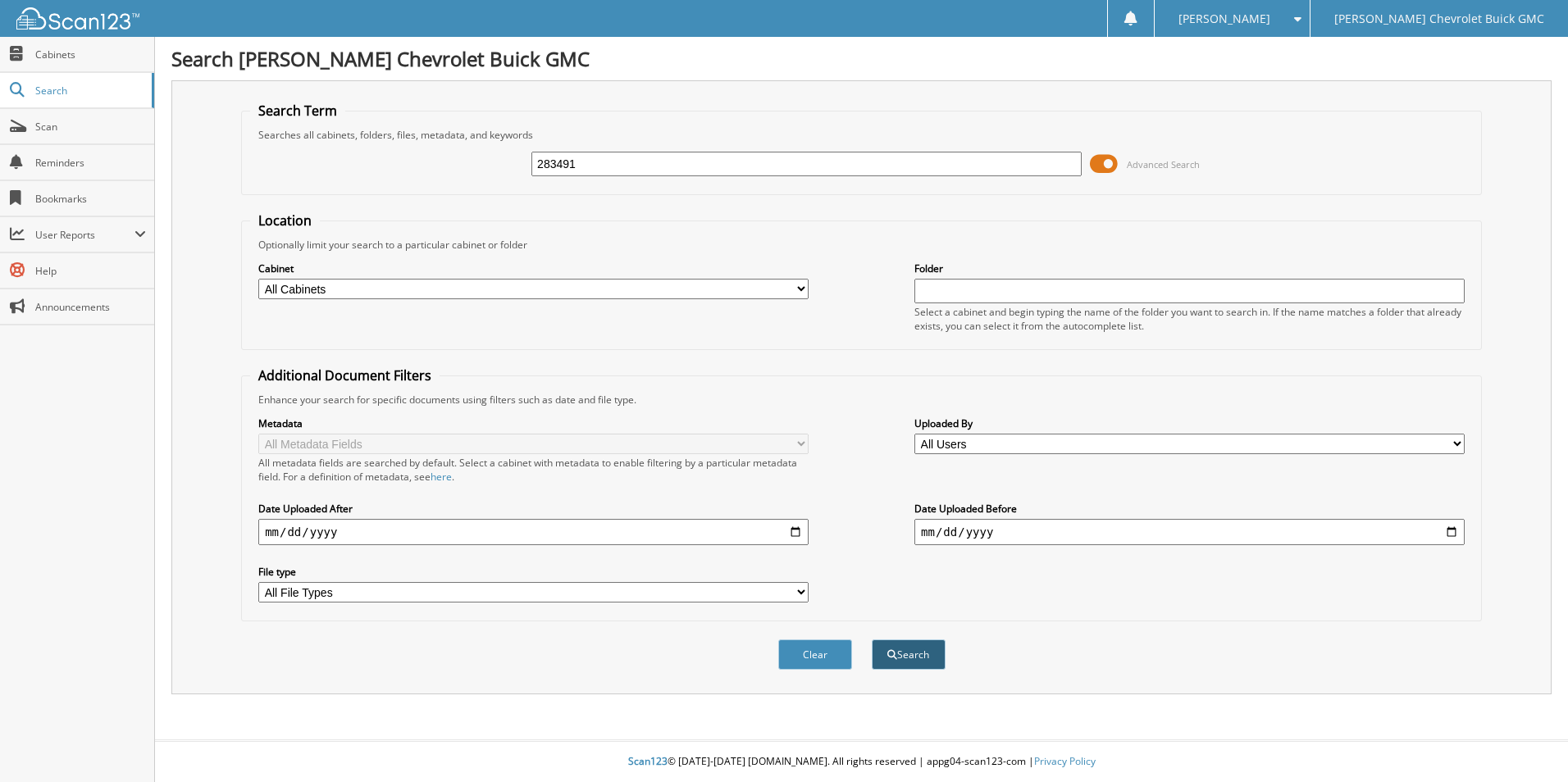
type input "283491"
click at [892, 658] on span "submit" at bounding box center [892, 655] width 10 height 10
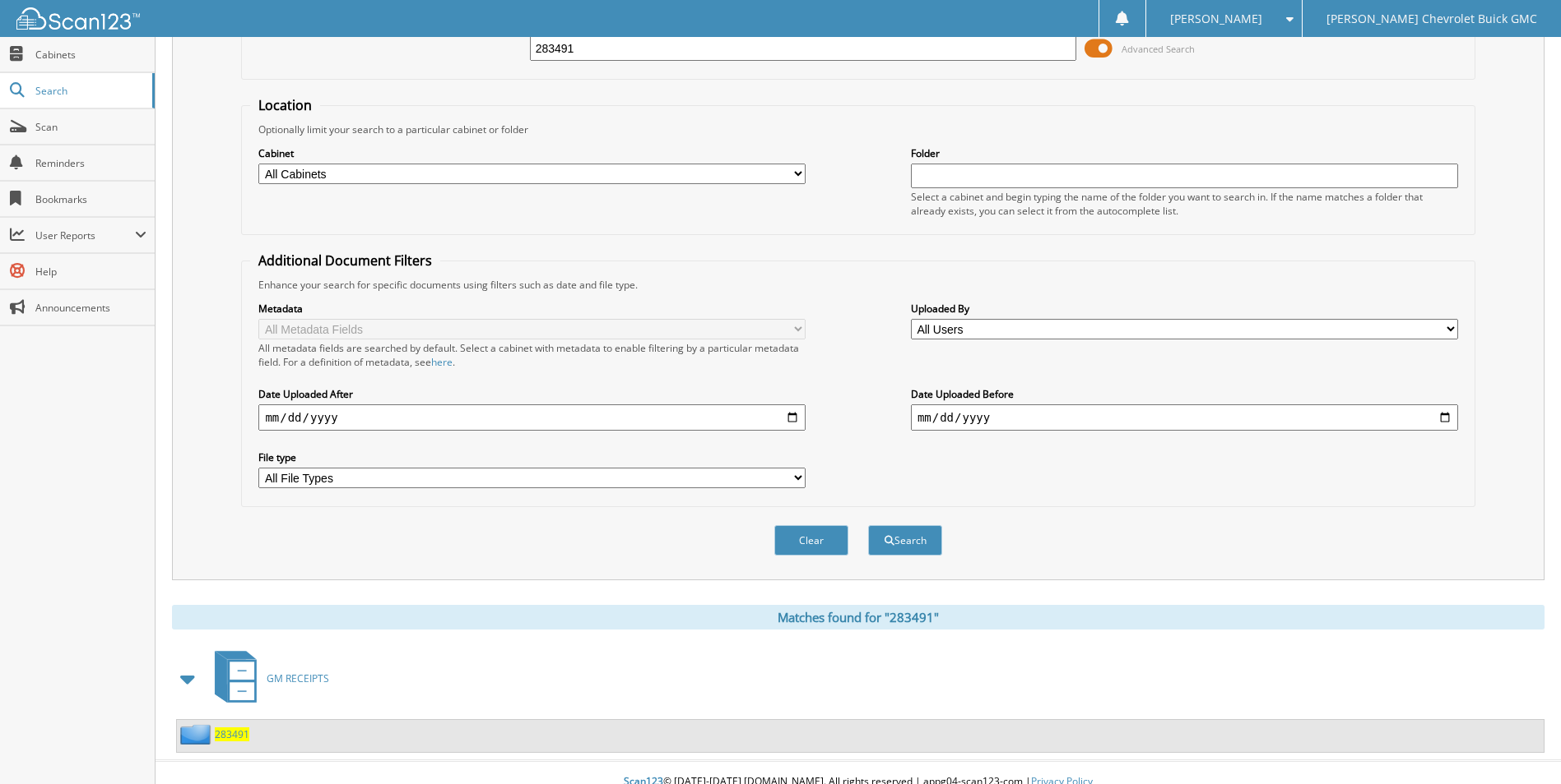
scroll to position [135, 0]
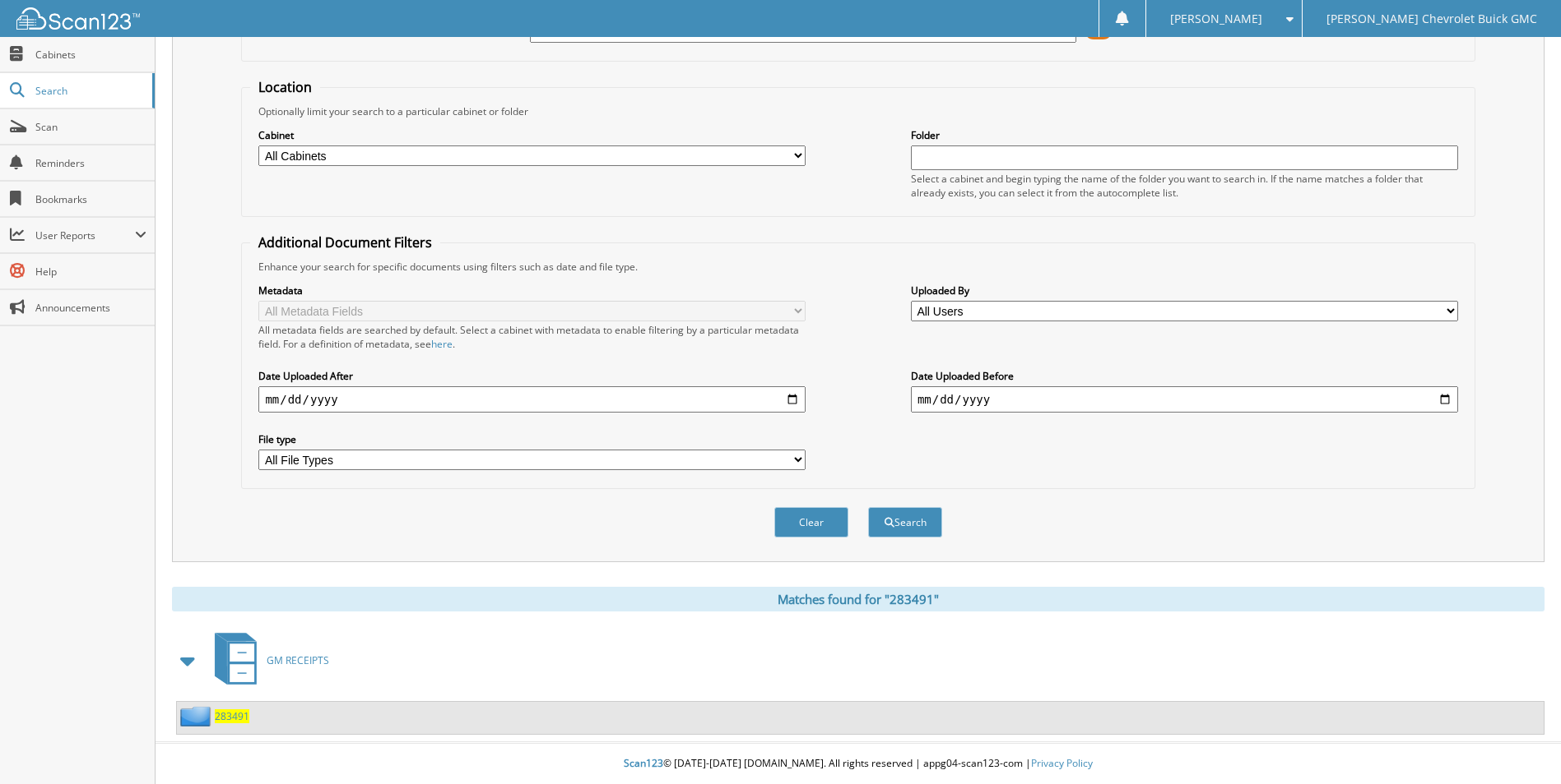
click at [233, 715] on span "283491" at bounding box center [232, 716] width 34 height 14
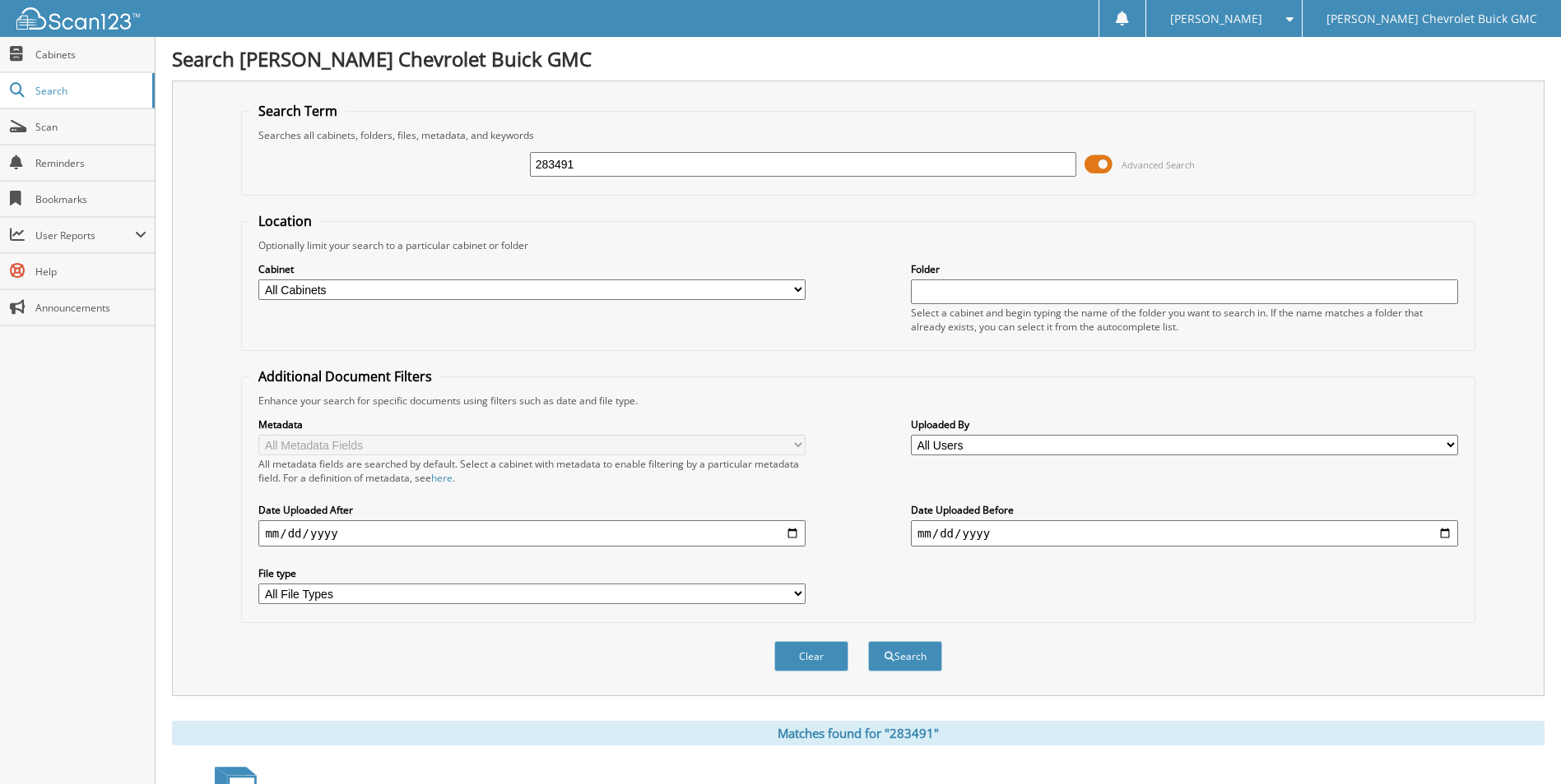
drag, startPoint x: 593, startPoint y: 167, endPoint x: 505, endPoint y: 161, distance: 88.2
click at [505, 161] on div "283491 Advanced Search" at bounding box center [857, 163] width 1215 height 44
type input "281901"
click at [903, 658] on button "Search" at bounding box center [905, 656] width 74 height 31
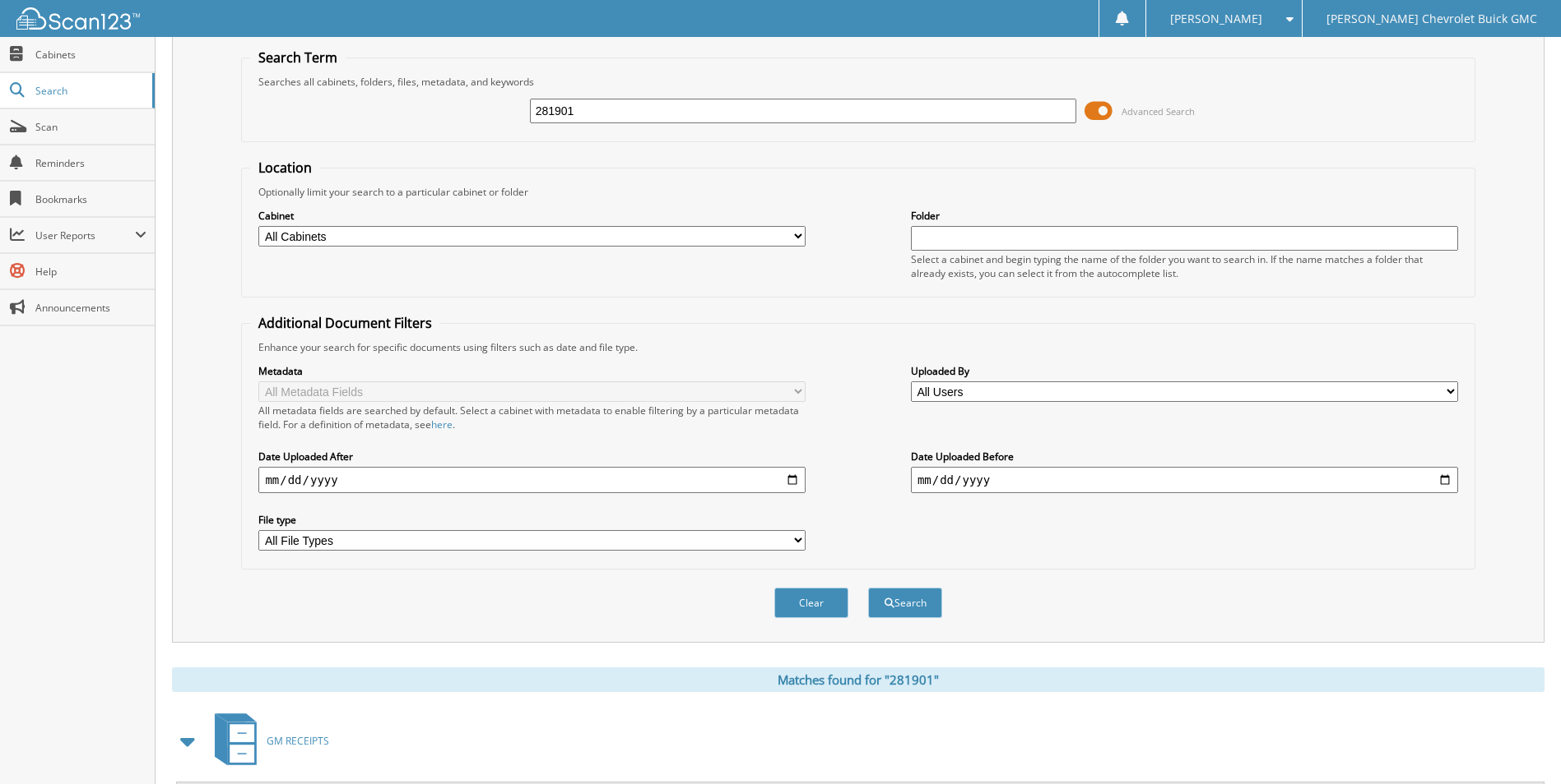
scroll to position [135, 0]
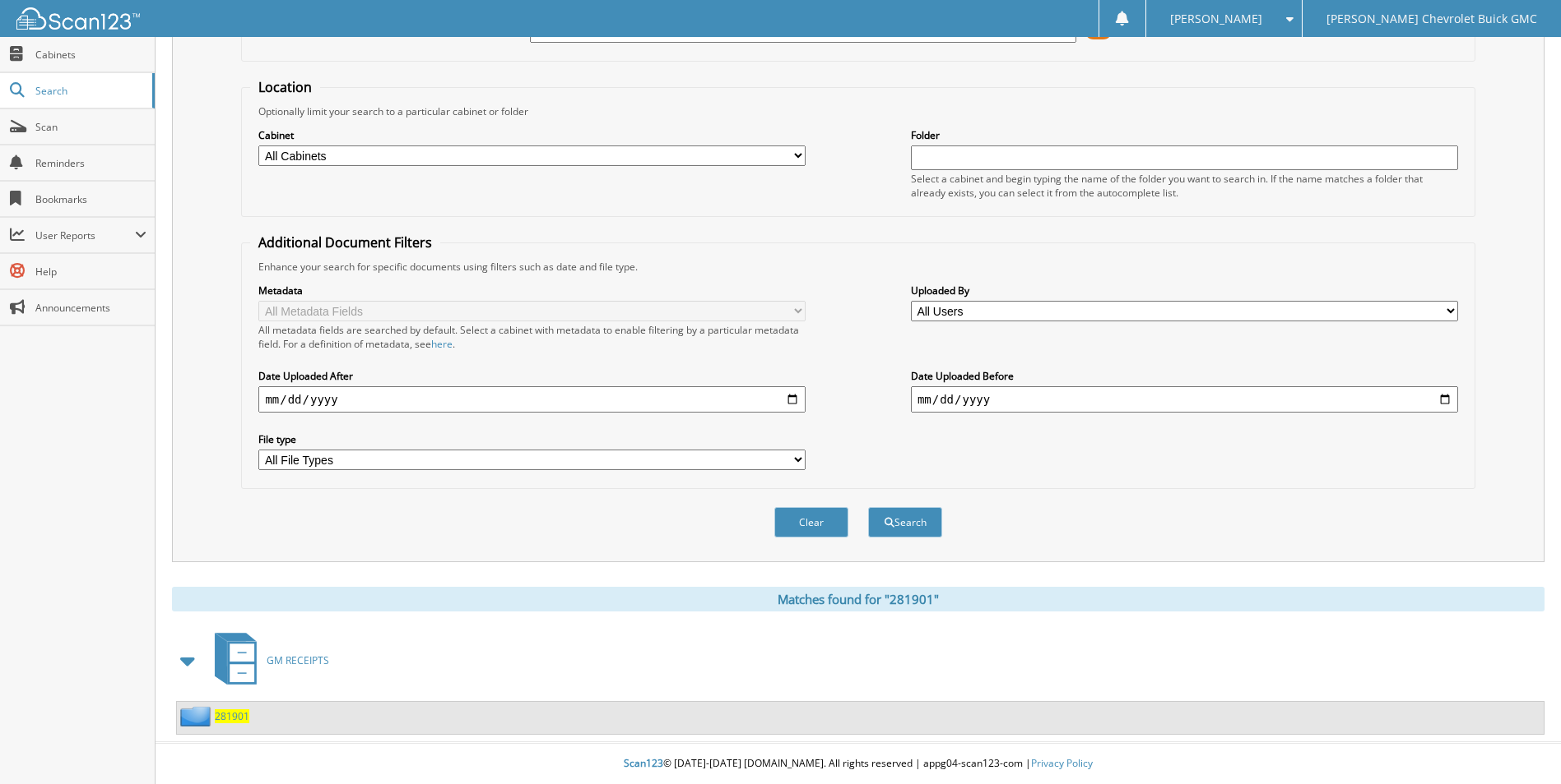
click at [232, 720] on span "281901" at bounding box center [232, 716] width 34 height 14
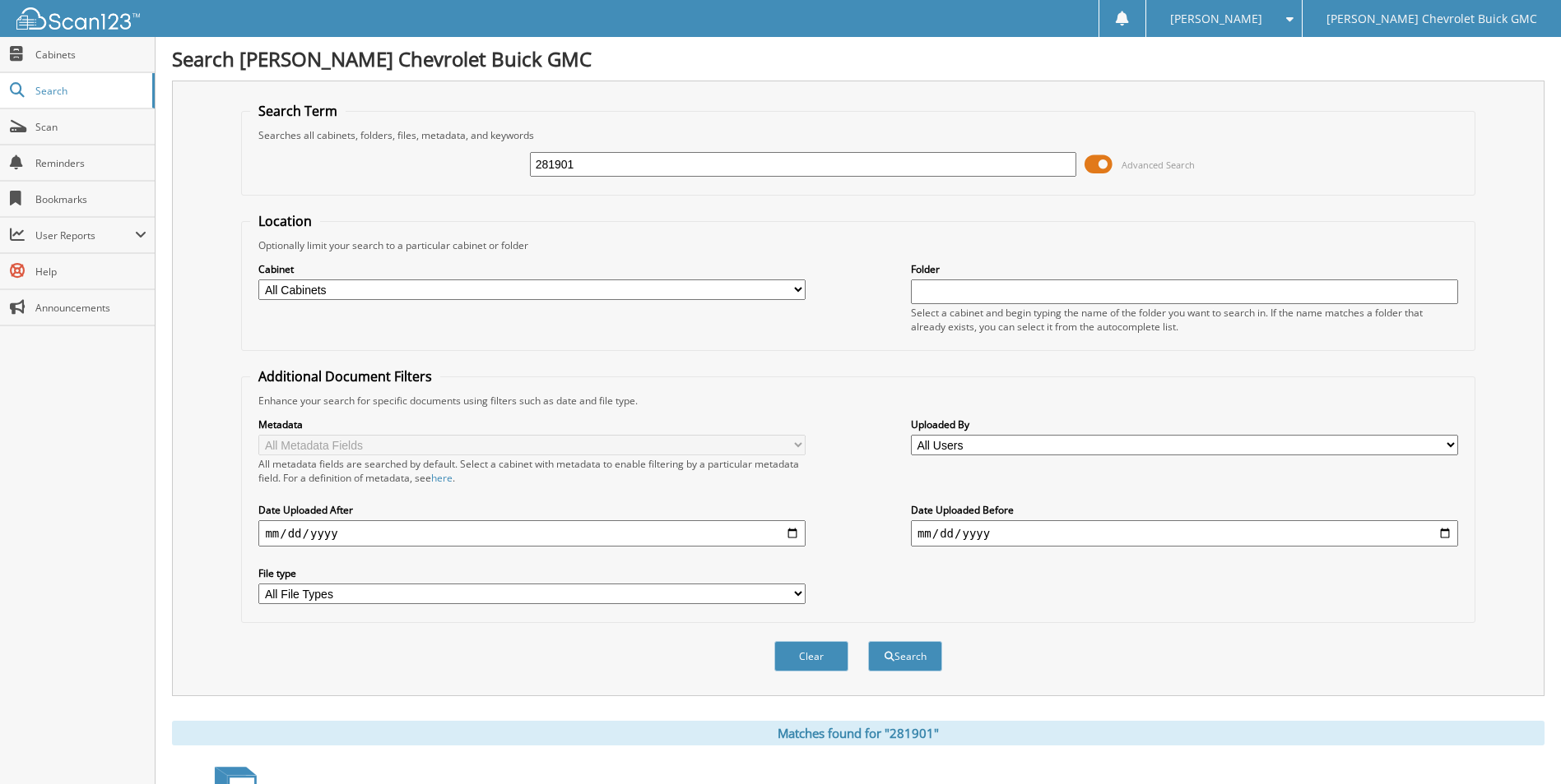
drag, startPoint x: 587, startPoint y: 165, endPoint x: 461, endPoint y: 162, distance: 126.0
click at [461, 162] on div "281901 Advanced Search" at bounding box center [857, 163] width 1215 height 44
type input "275753"
click at [916, 655] on button "Search" at bounding box center [905, 656] width 74 height 31
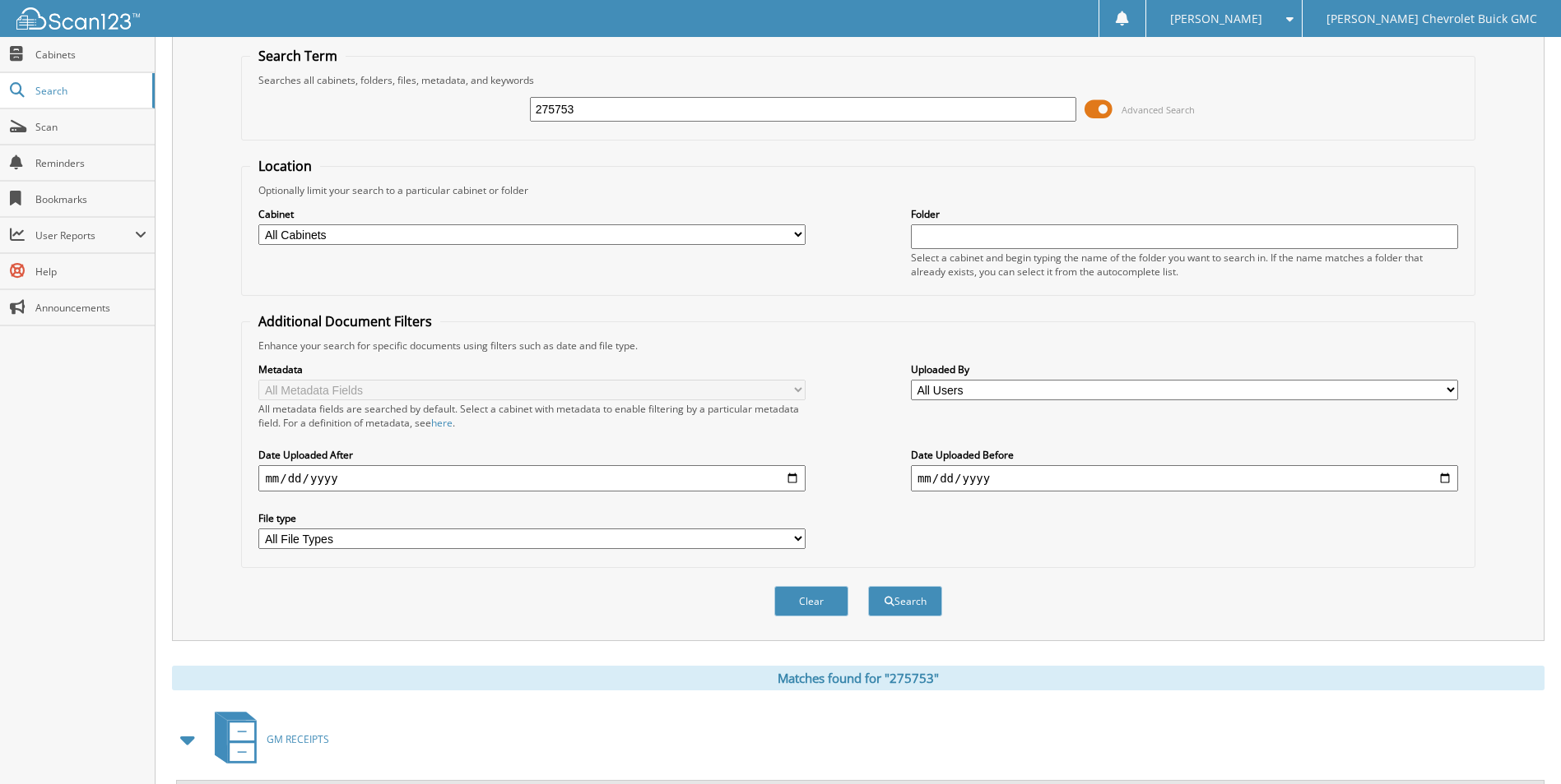
scroll to position [135, 0]
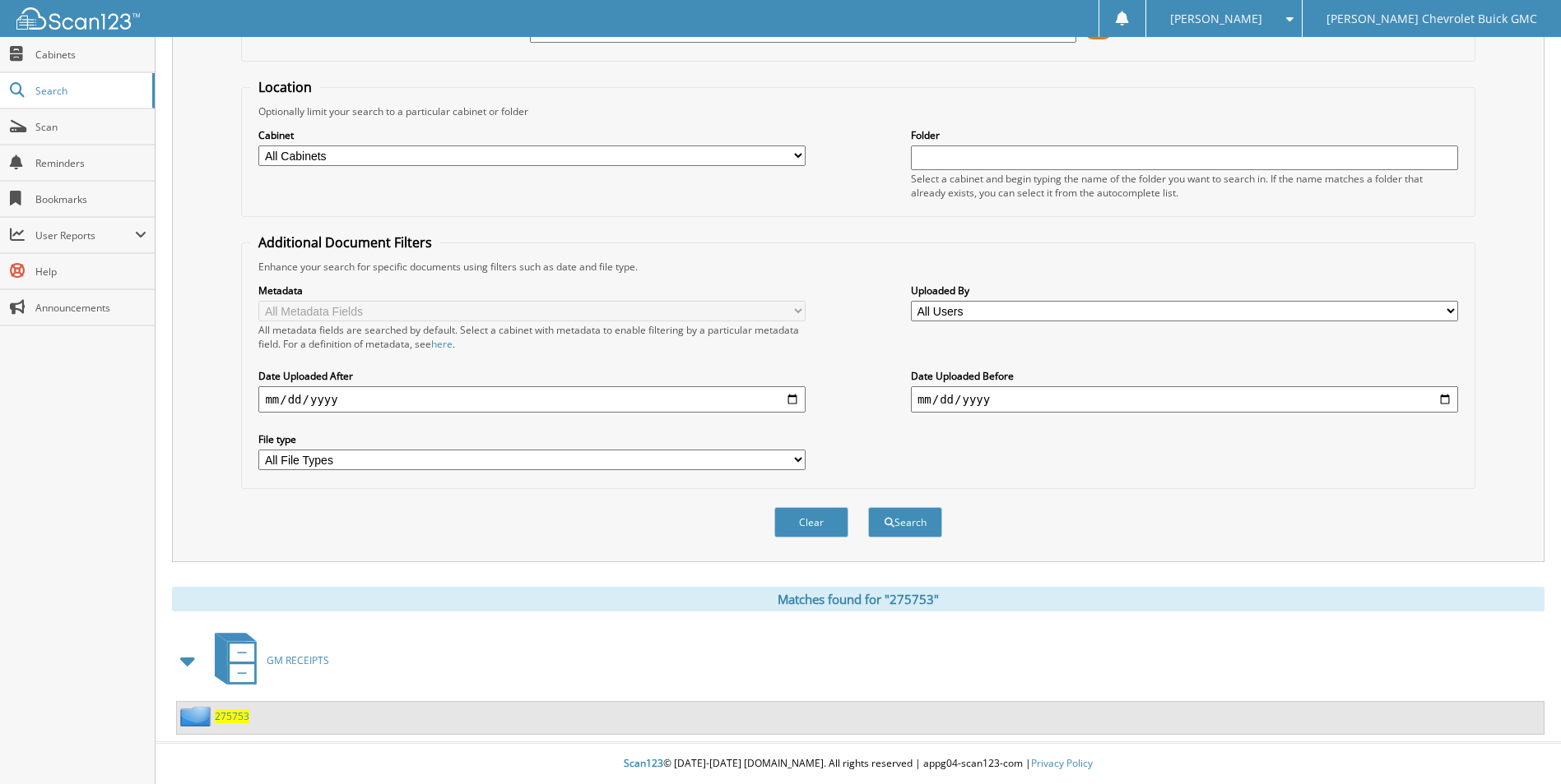
click at [311, 662] on span "GM RECEIPTS" at bounding box center [297, 661] width 62 height 14
click at [238, 719] on span "275753" at bounding box center [232, 716] width 34 height 14
